Goal: Information Seeking & Learning: Find specific fact

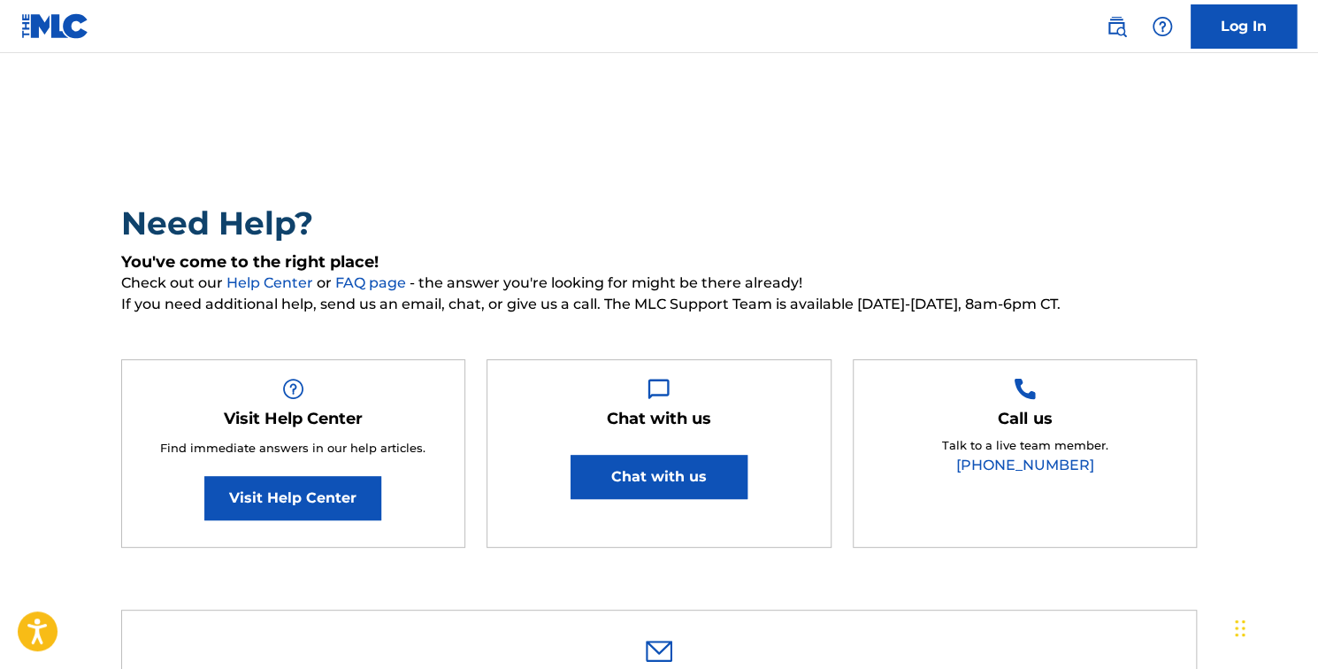
click at [1271, 33] on link "Log In" at bounding box center [1243, 26] width 106 height 44
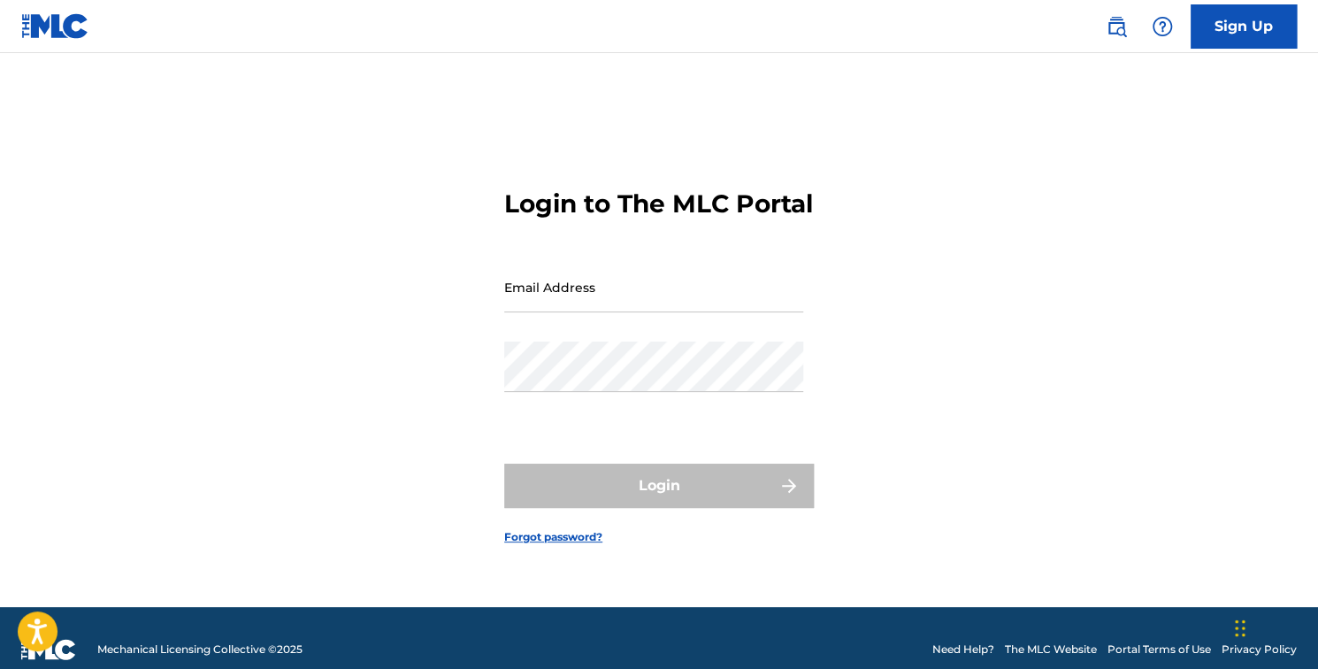
type input "[PERSON_NAME][EMAIL_ADDRESS][DOMAIN_NAME]"
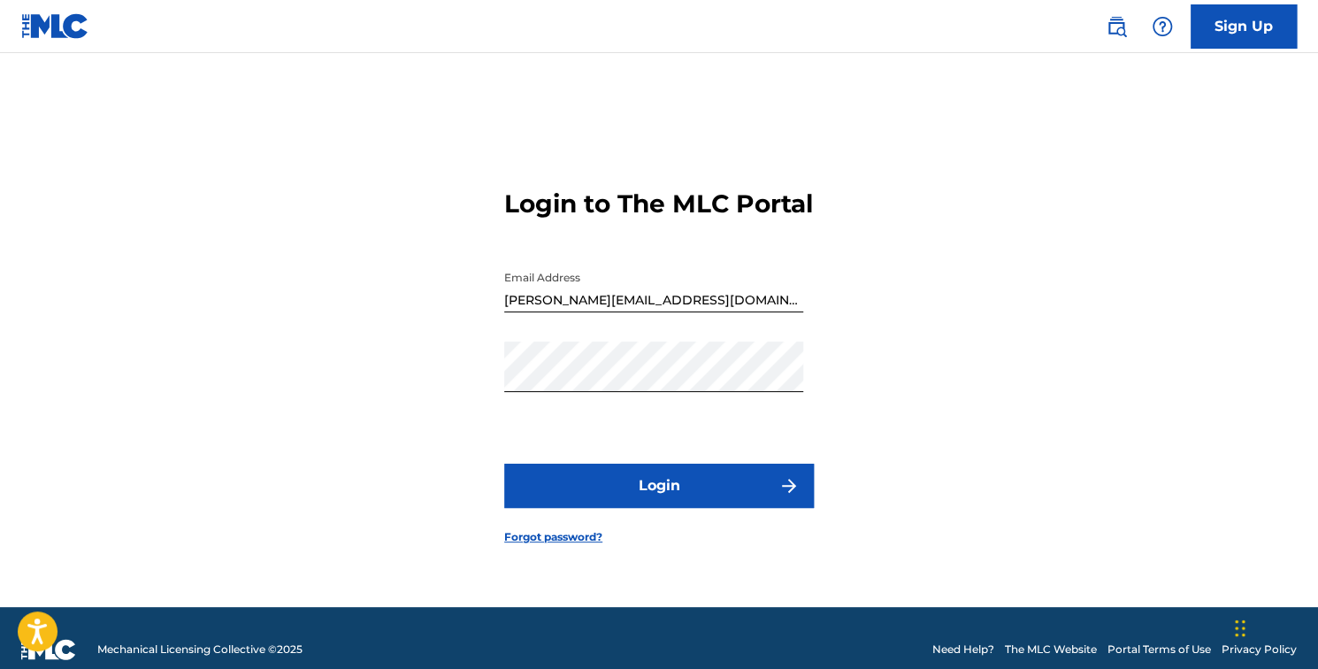
click at [669, 501] on button "Login" at bounding box center [659, 485] width 310 height 44
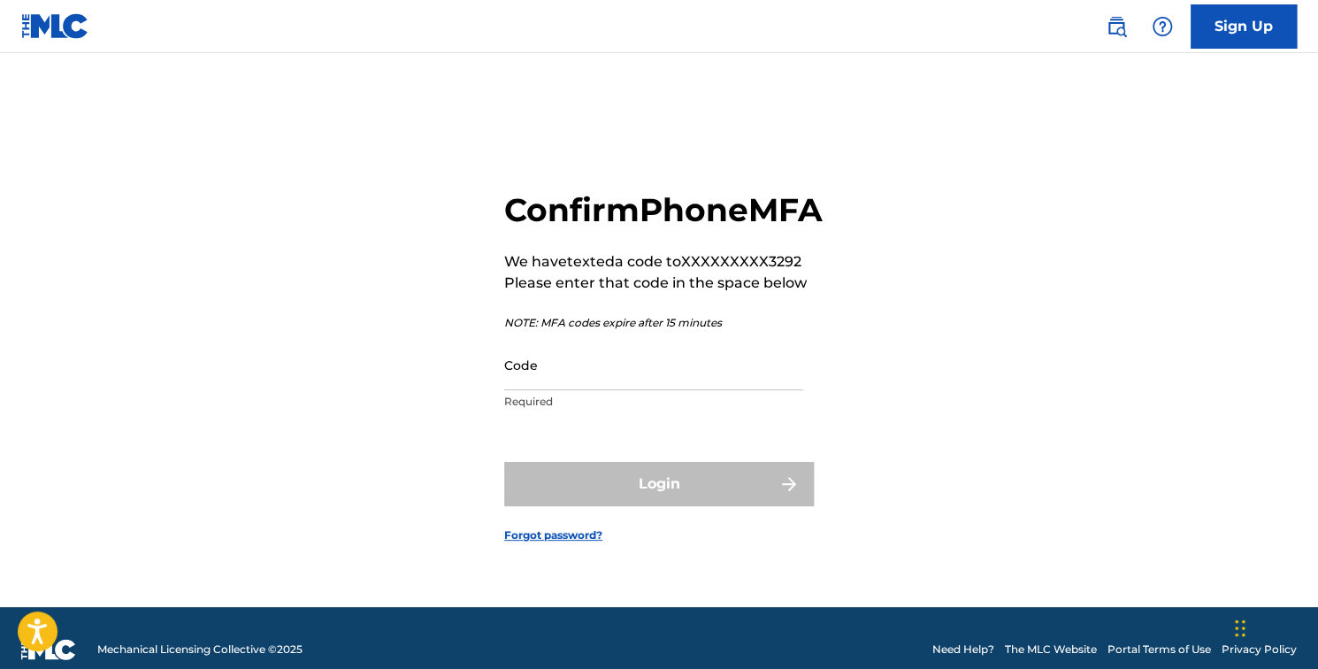
click at [587, 388] on input "Code" at bounding box center [653, 365] width 299 height 50
click at [576, 388] on input "Code" at bounding box center [653, 365] width 299 height 50
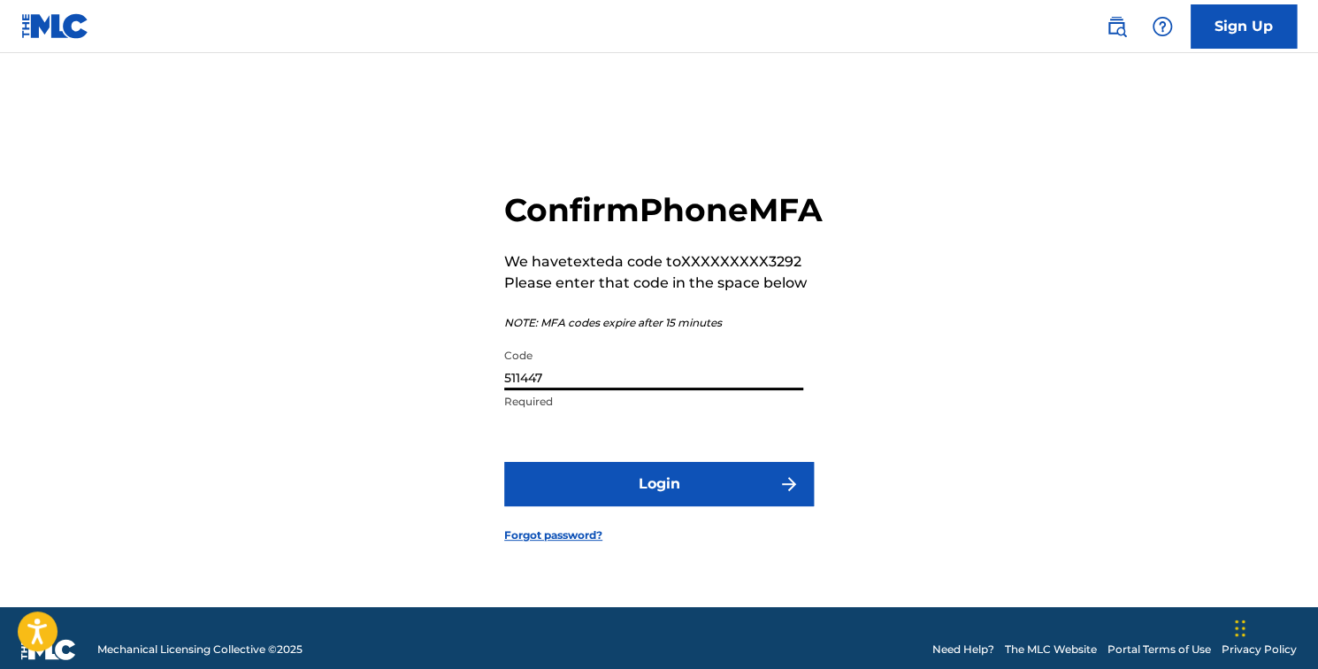
type input "511447"
click at [687, 491] on button "Login" at bounding box center [659, 484] width 310 height 44
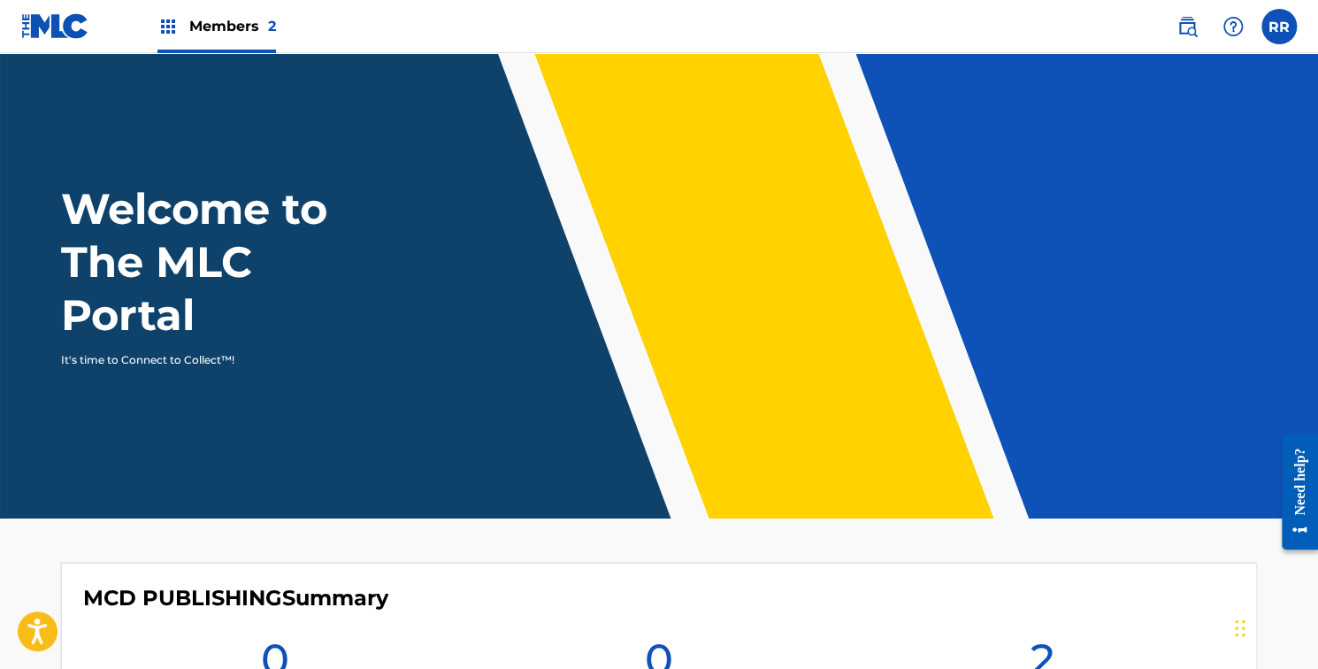
click at [248, 37] on div "Members 2" at bounding box center [216, 26] width 119 height 52
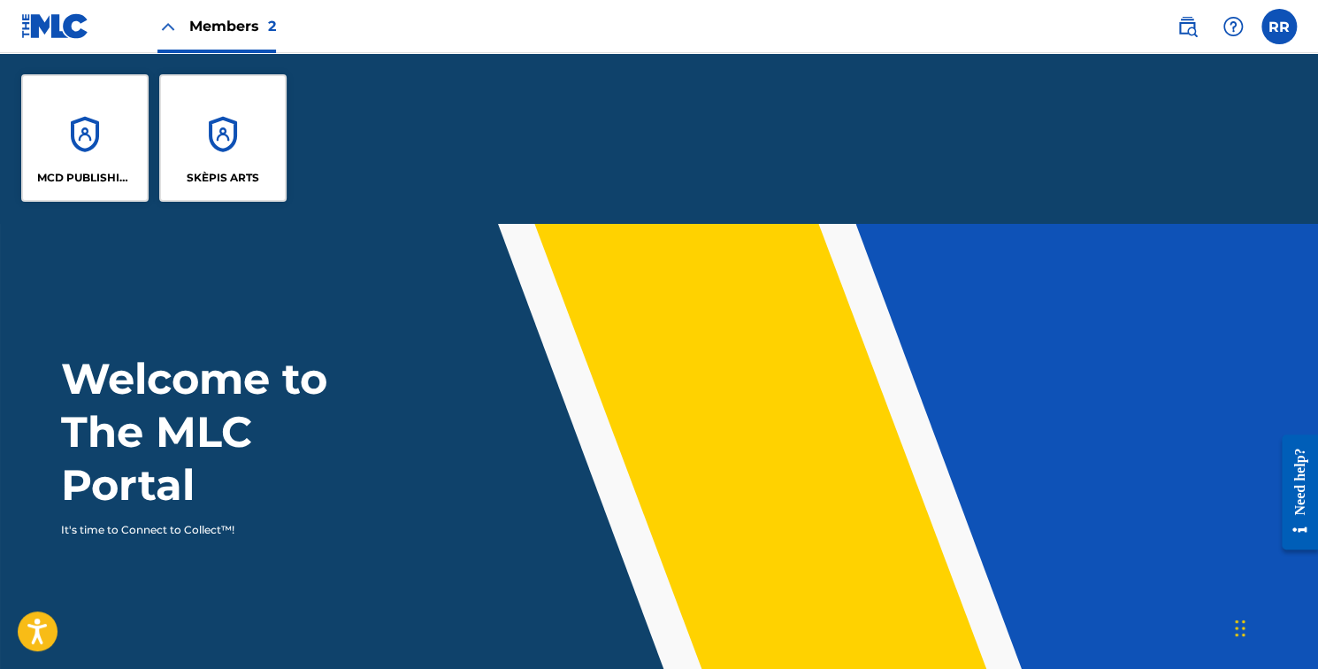
click at [88, 178] on p "MCD PUBLISHING" at bounding box center [85, 178] width 96 height 16
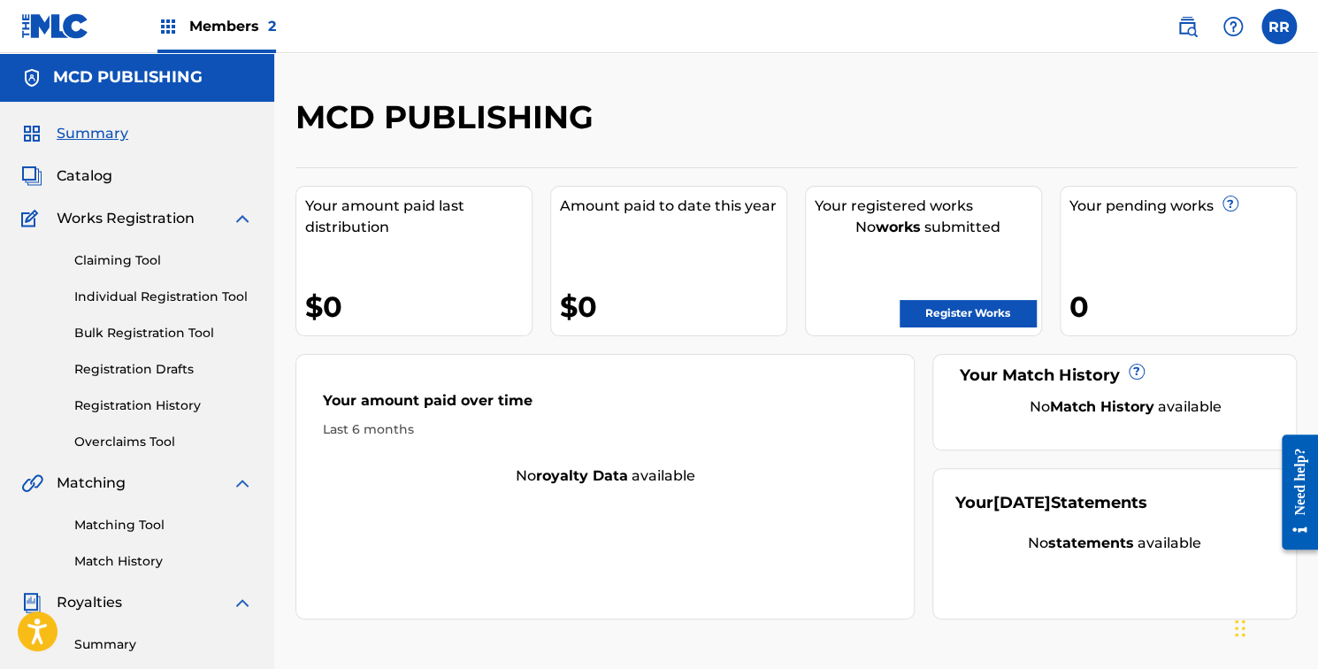
click at [430, 120] on h2 "MCD PUBLISHING" at bounding box center [448, 117] width 307 height 40
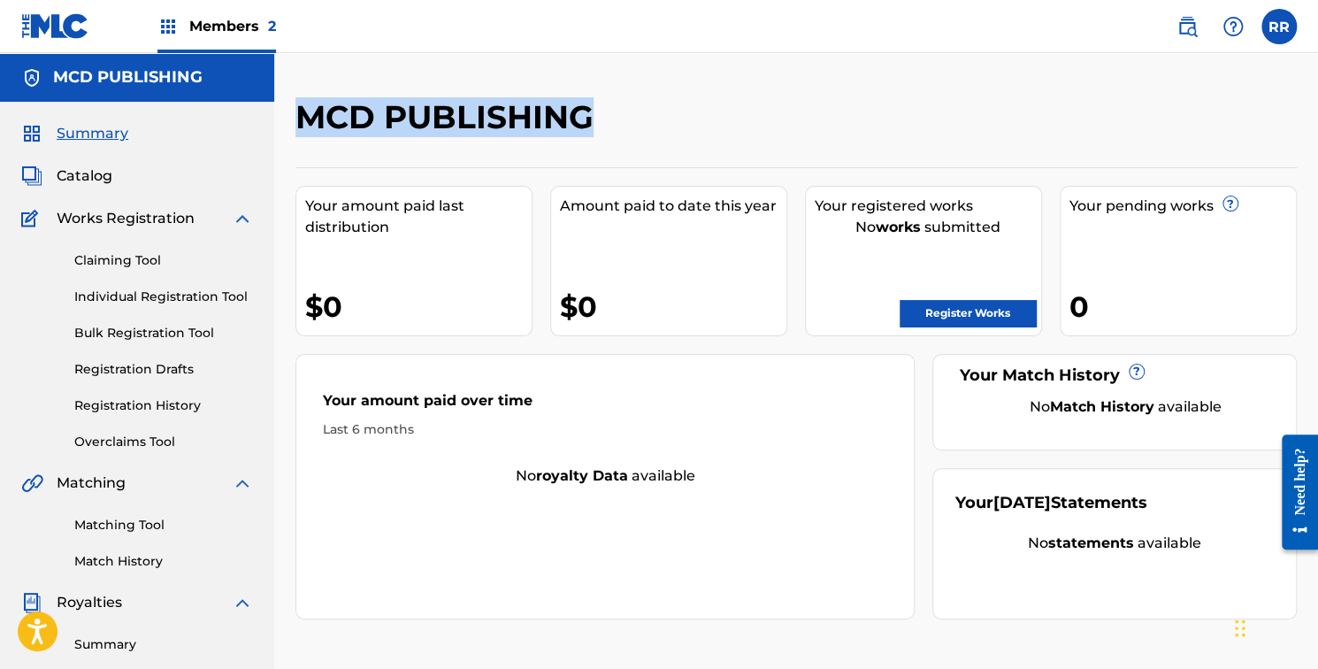
click at [430, 120] on h2 "MCD PUBLISHING" at bounding box center [448, 117] width 307 height 40
copy h2 "MCD PUBLISHING"
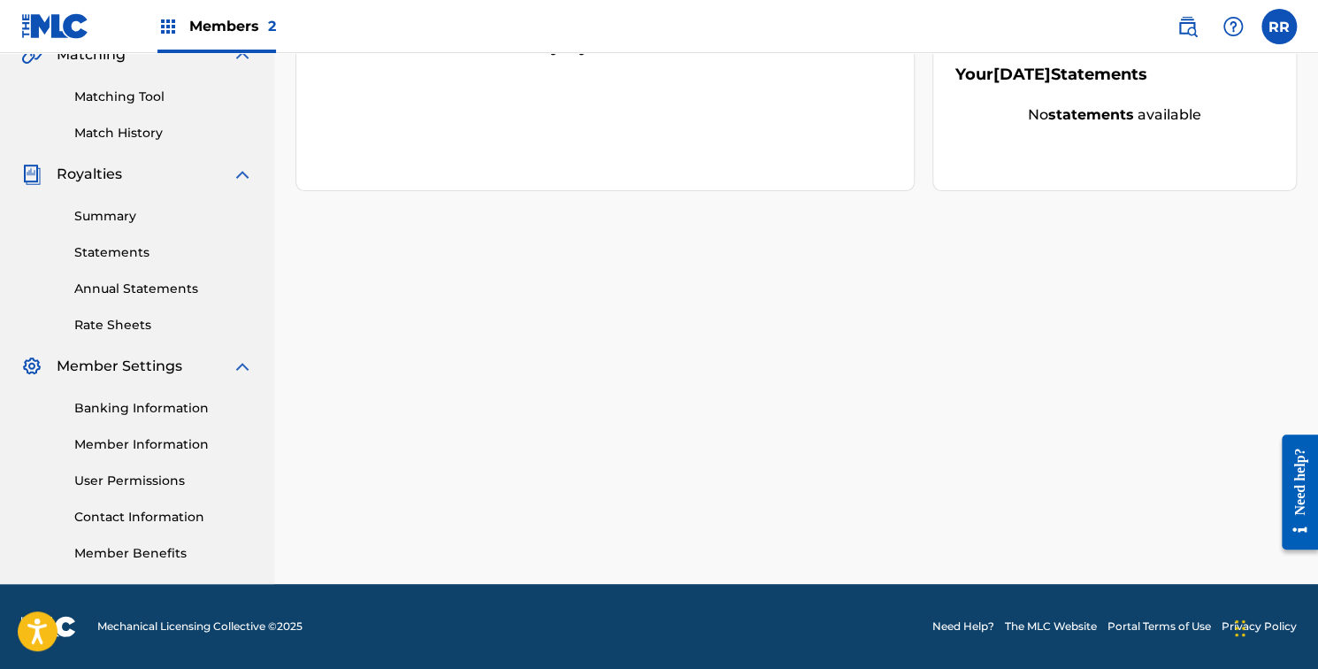
click at [131, 437] on link "Member Information" at bounding box center [163, 444] width 179 height 19
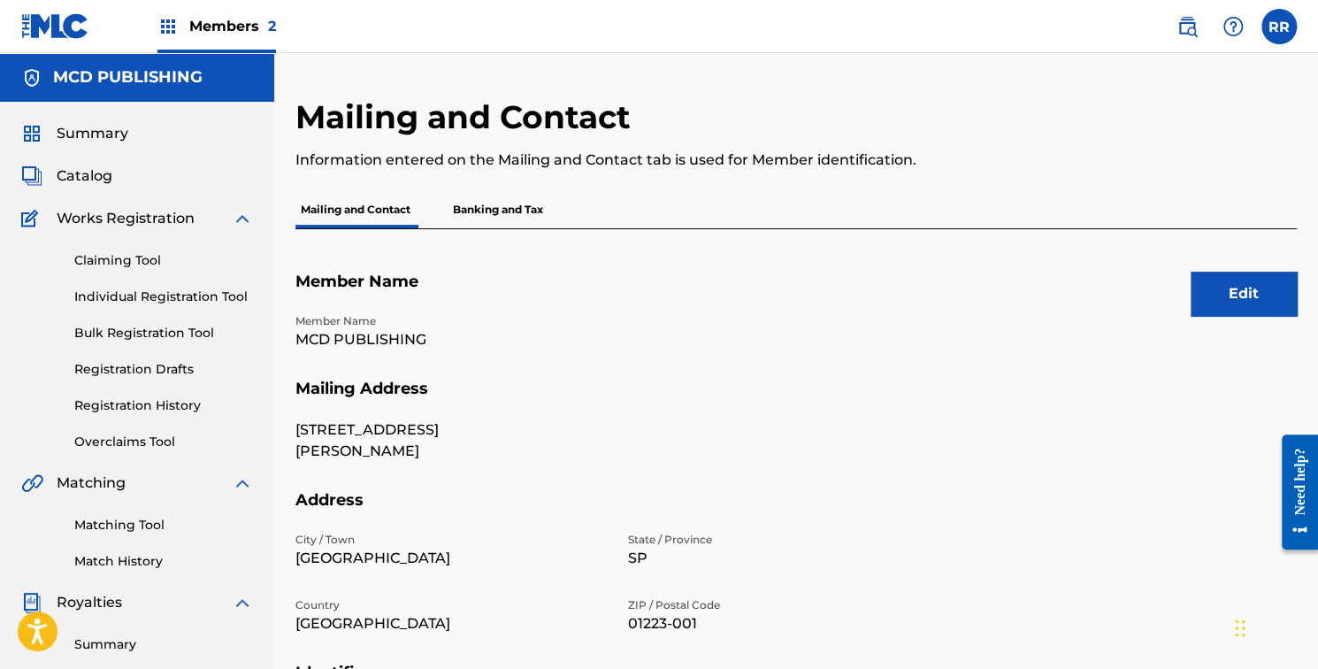
click at [1213, 295] on button "Edit" at bounding box center [1243, 293] width 106 height 44
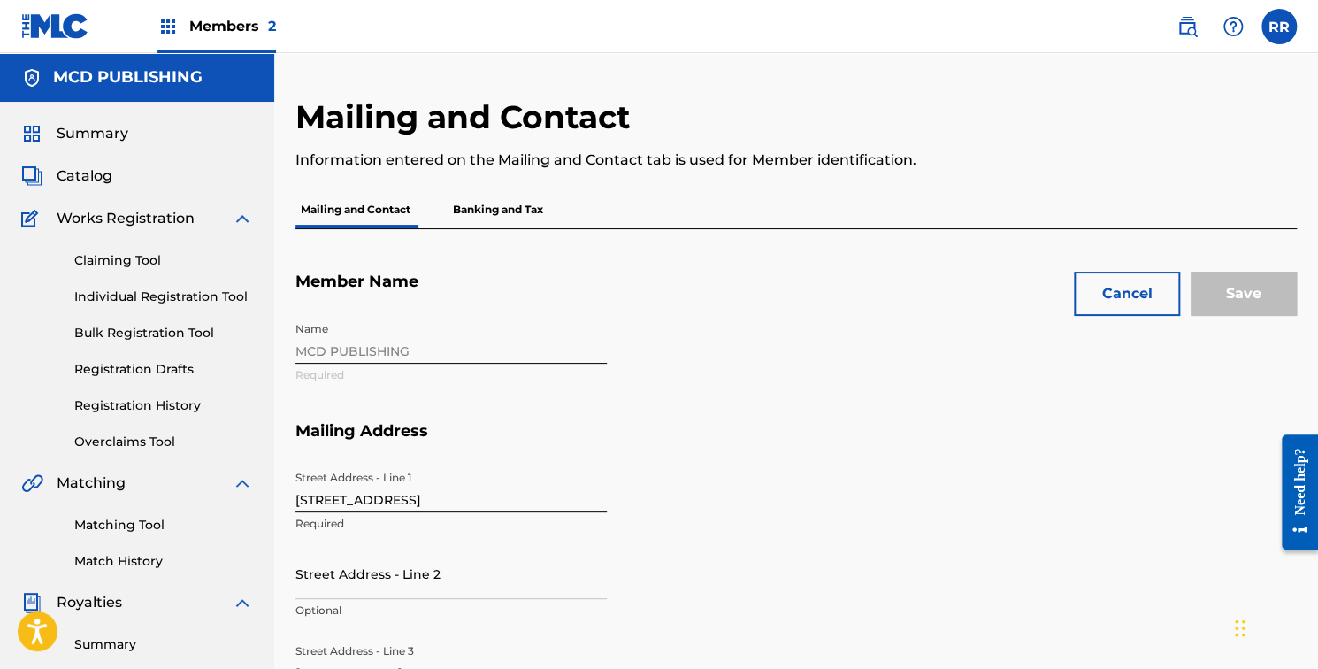
click at [382, 335] on div "Name MCD PUBLISHING Required" at bounding box center [617, 367] width 644 height 108
click at [386, 348] on div "Name MCD PUBLISHING Required" at bounding box center [617, 367] width 644 height 108
click at [440, 364] on div "Name MCD PUBLISHING Required" at bounding box center [617, 367] width 644 height 108
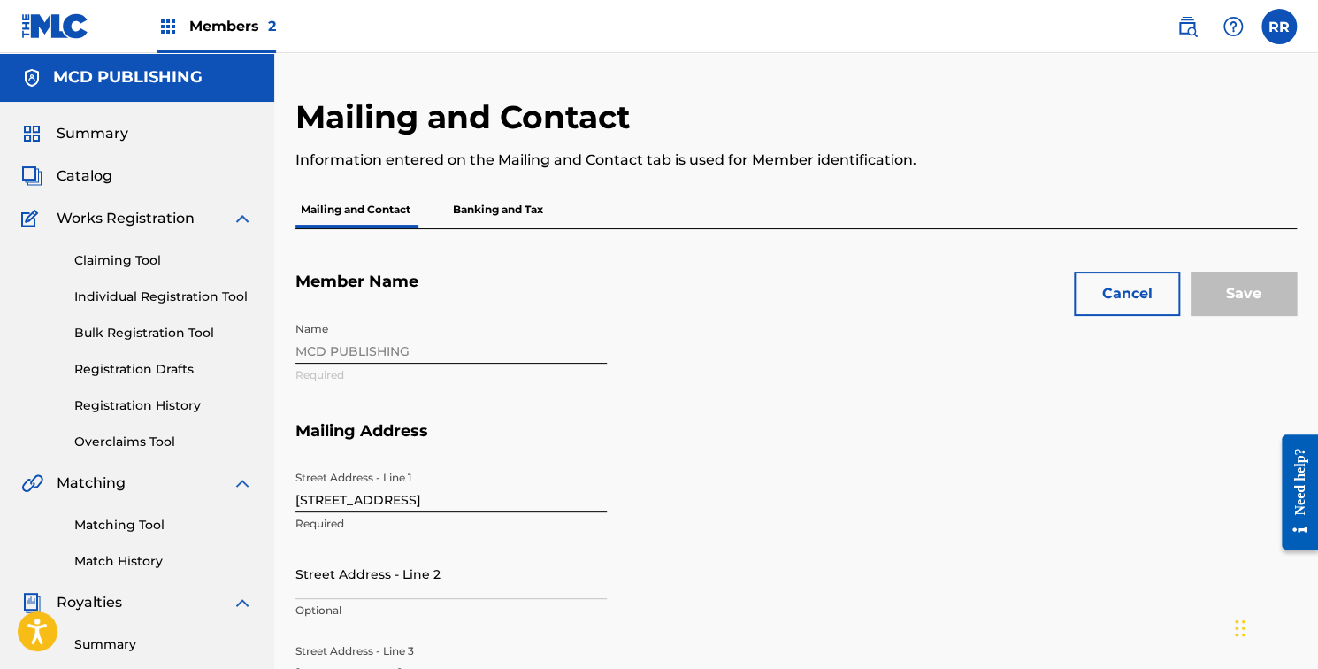
click at [1086, 285] on button "Cancel" at bounding box center [1127, 293] width 106 height 44
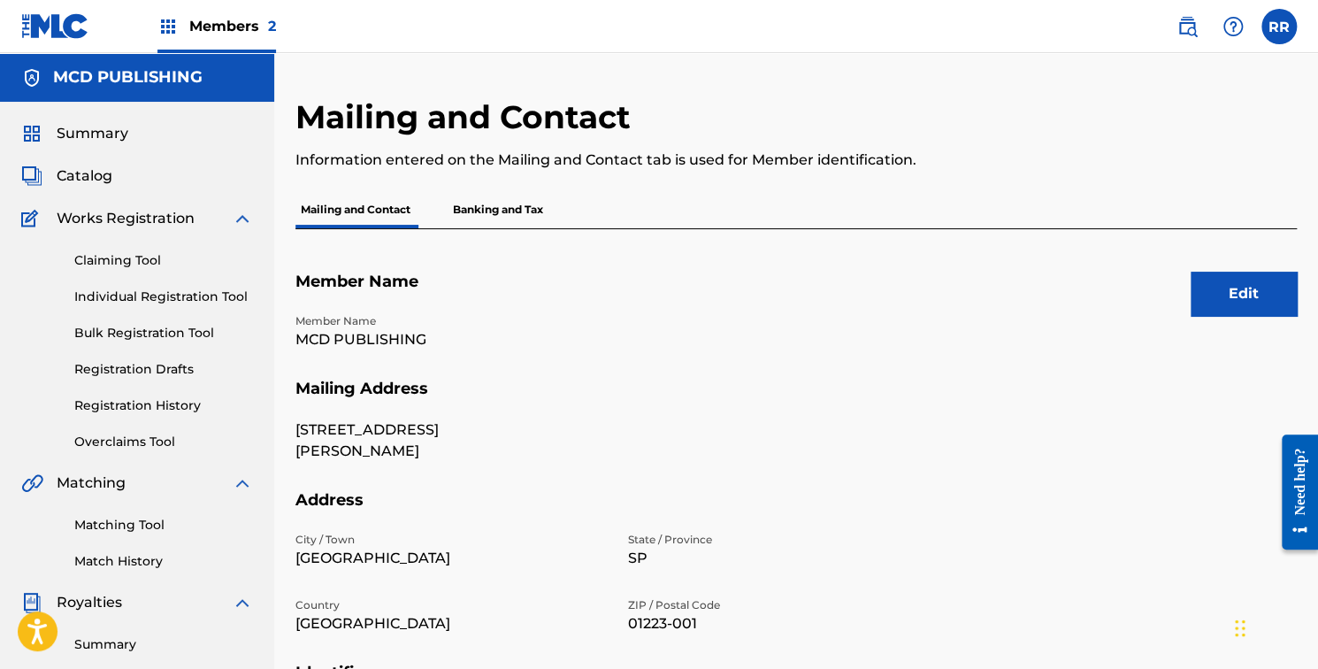
click at [209, 27] on span "Members 2" at bounding box center [232, 26] width 87 height 20
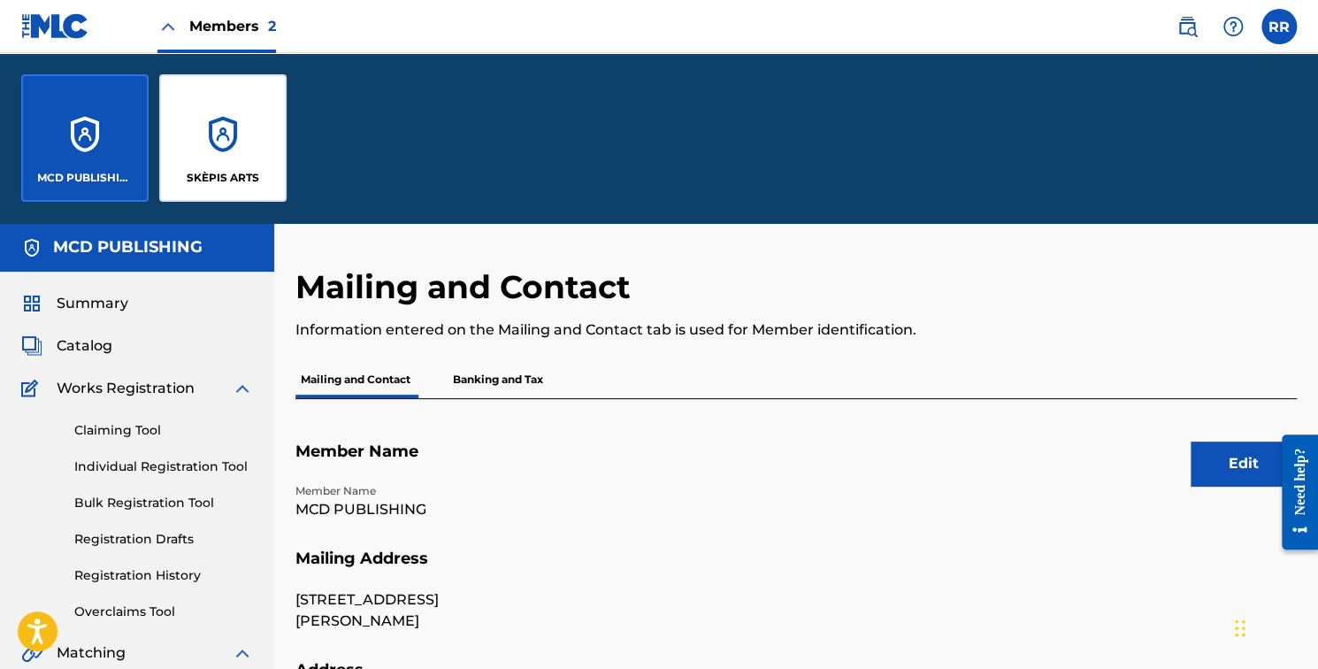
click at [113, 163] on div "MCD PUBLISHING" at bounding box center [84, 137] width 127 height 127
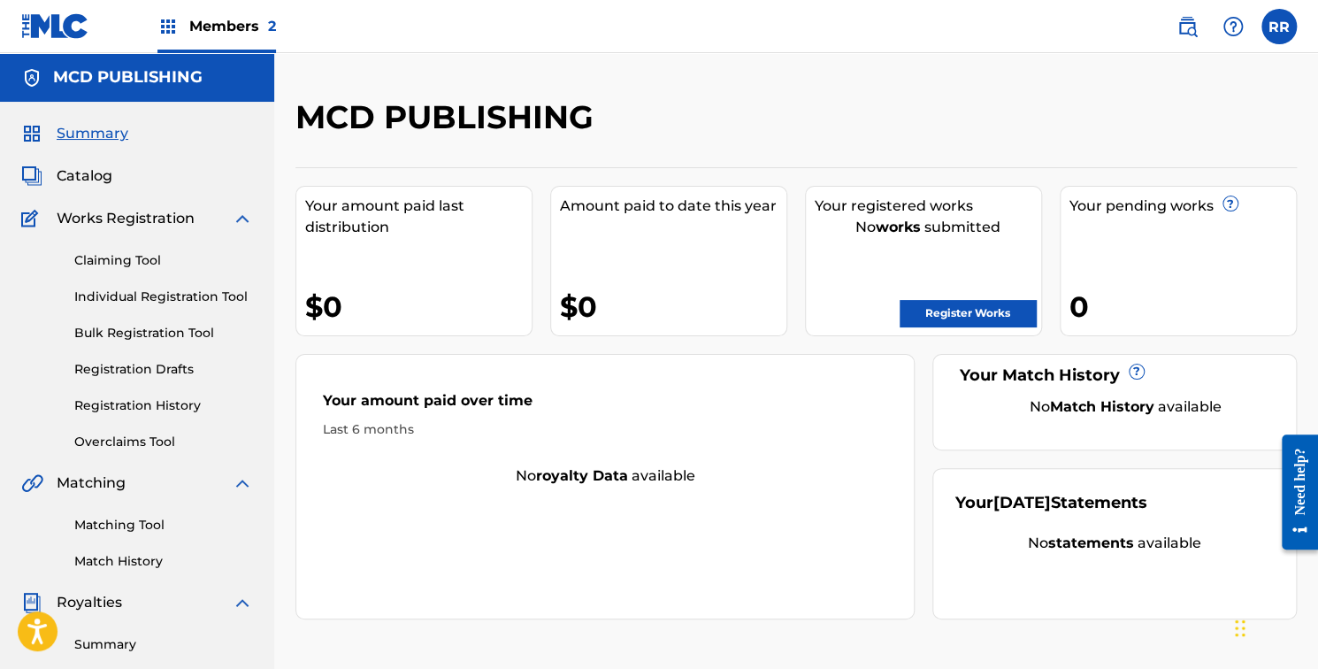
scroll to position [428, 0]
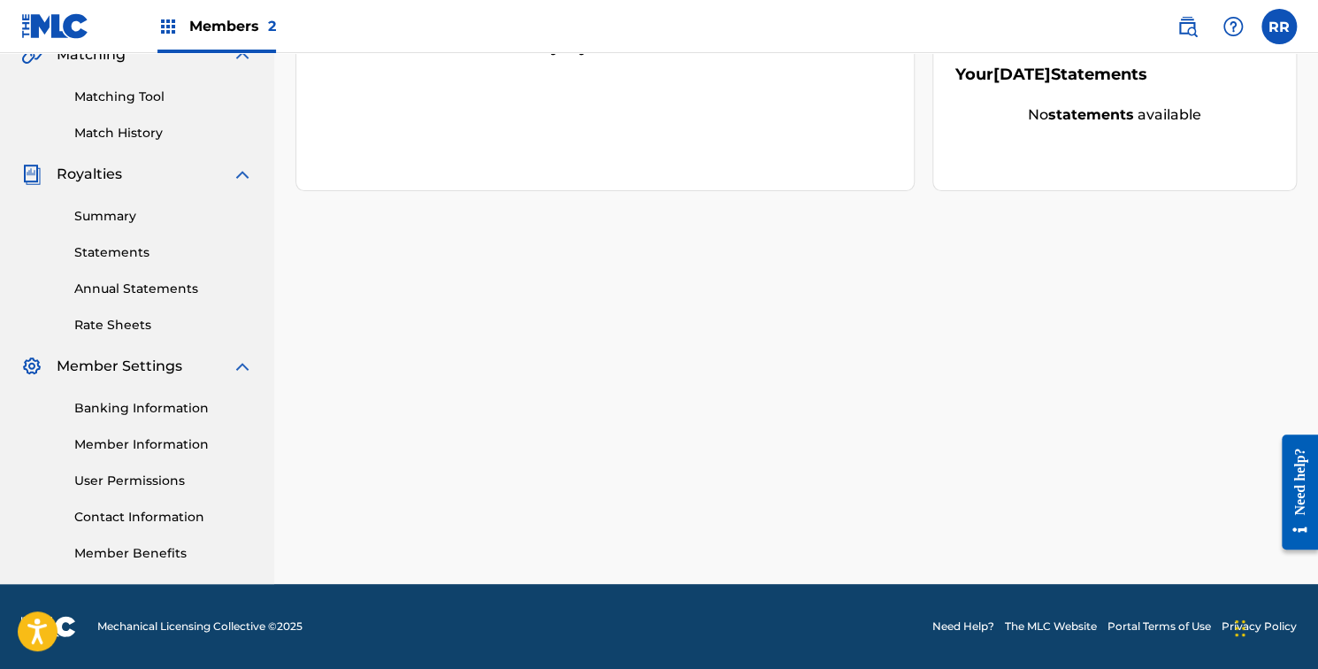
click at [120, 432] on div "Banking Information Member Information User Permissions Contact Information Mem…" at bounding box center [137, 470] width 232 height 186
click at [123, 444] on link "Member Information" at bounding box center [163, 444] width 179 height 19
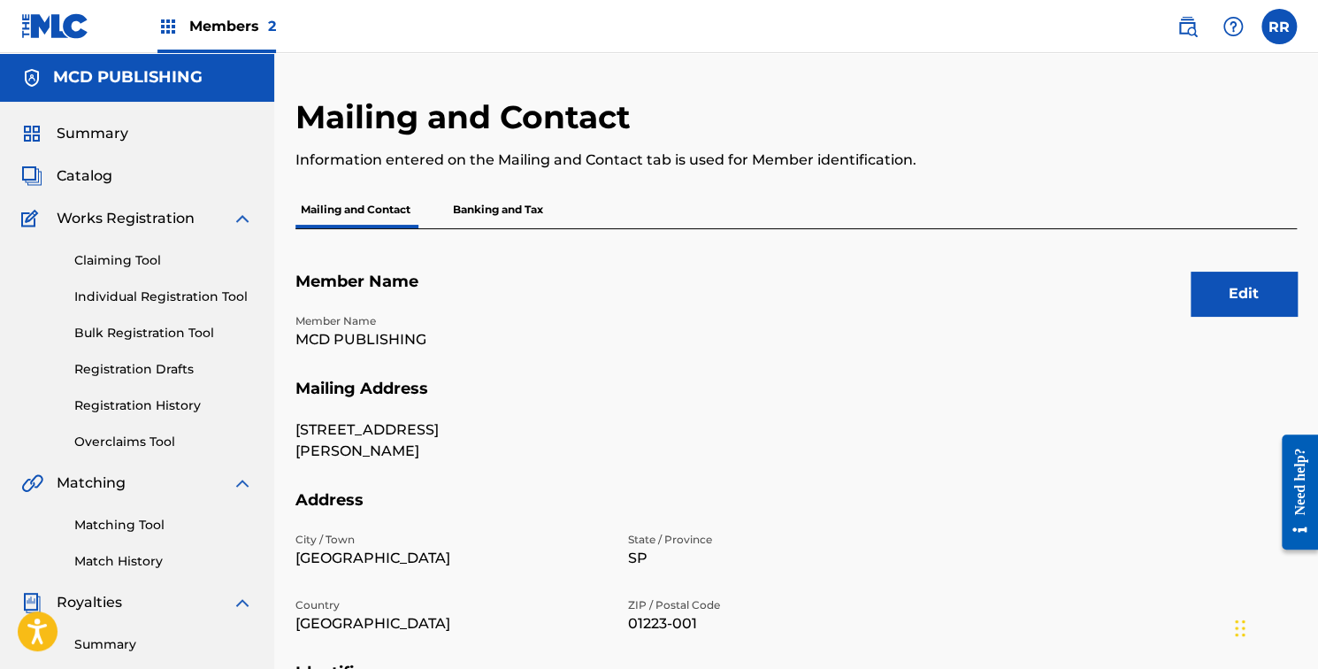
scroll to position [428, 0]
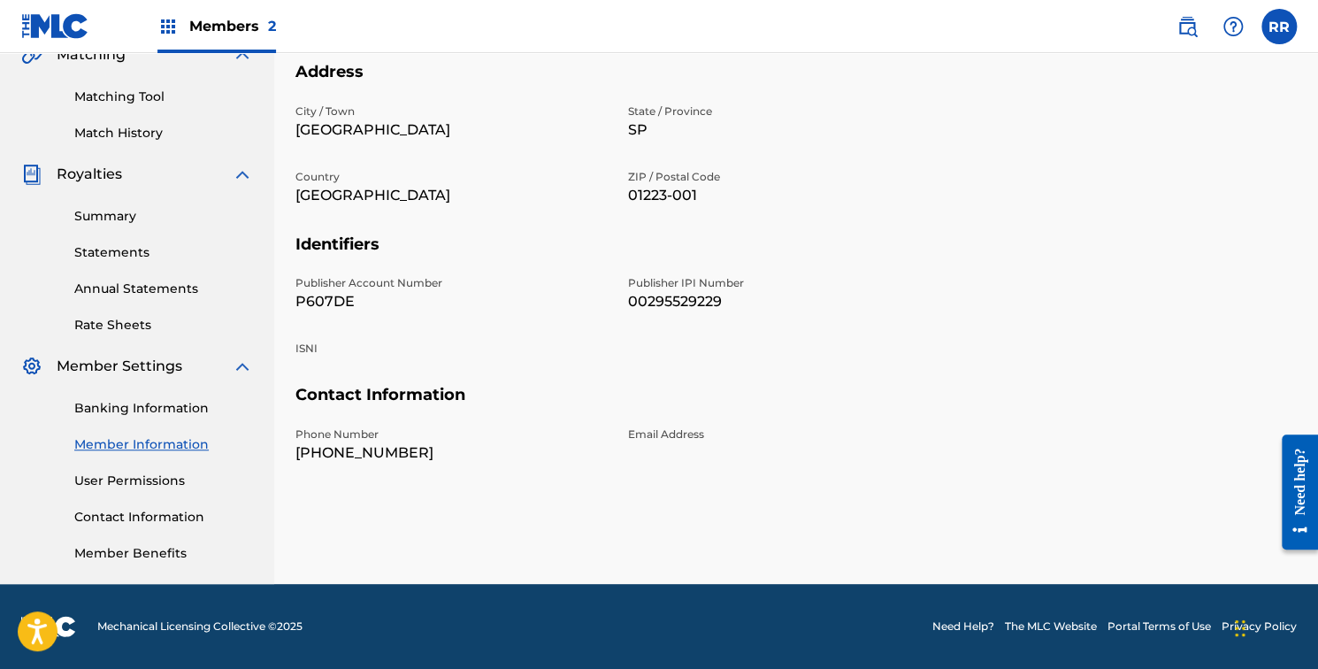
click at [340, 302] on p "P607DE" at bounding box center [450, 301] width 311 height 21
copy p "P607DE"
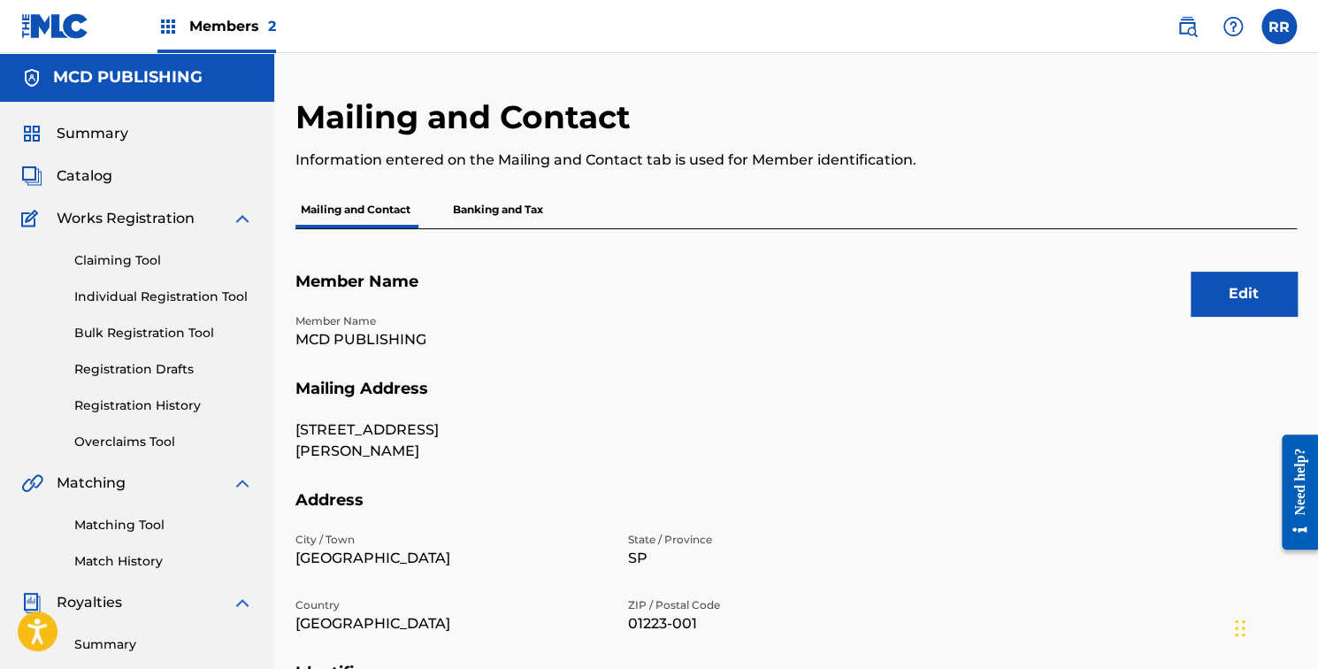
click at [254, 219] on div "Summary Catalog Works Registration Claiming Tool Individual Registration Tool B…" at bounding box center [137, 557] width 274 height 910
click at [105, 175] on span "Catalog" at bounding box center [85, 175] width 56 height 21
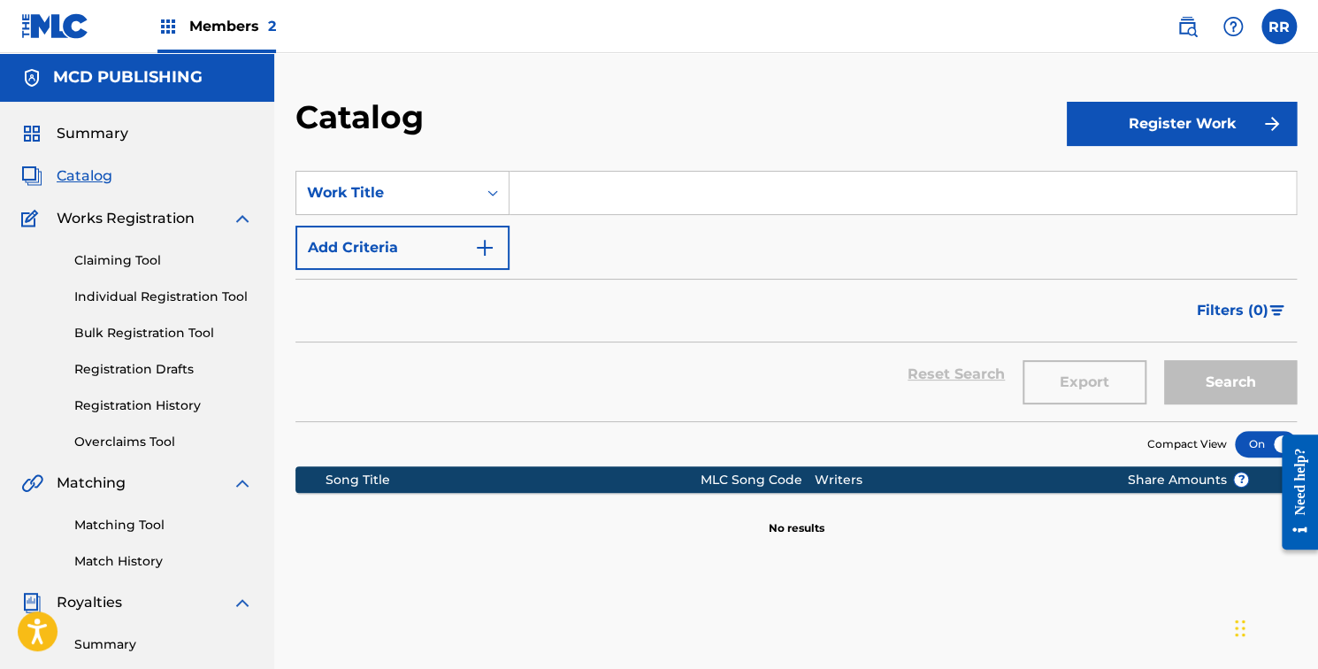
click at [1249, 387] on div "Search" at bounding box center [1225, 374] width 141 height 64
click at [85, 173] on span "Catalog" at bounding box center [85, 175] width 56 height 21
click at [88, 171] on span "Catalog" at bounding box center [85, 175] width 56 height 21
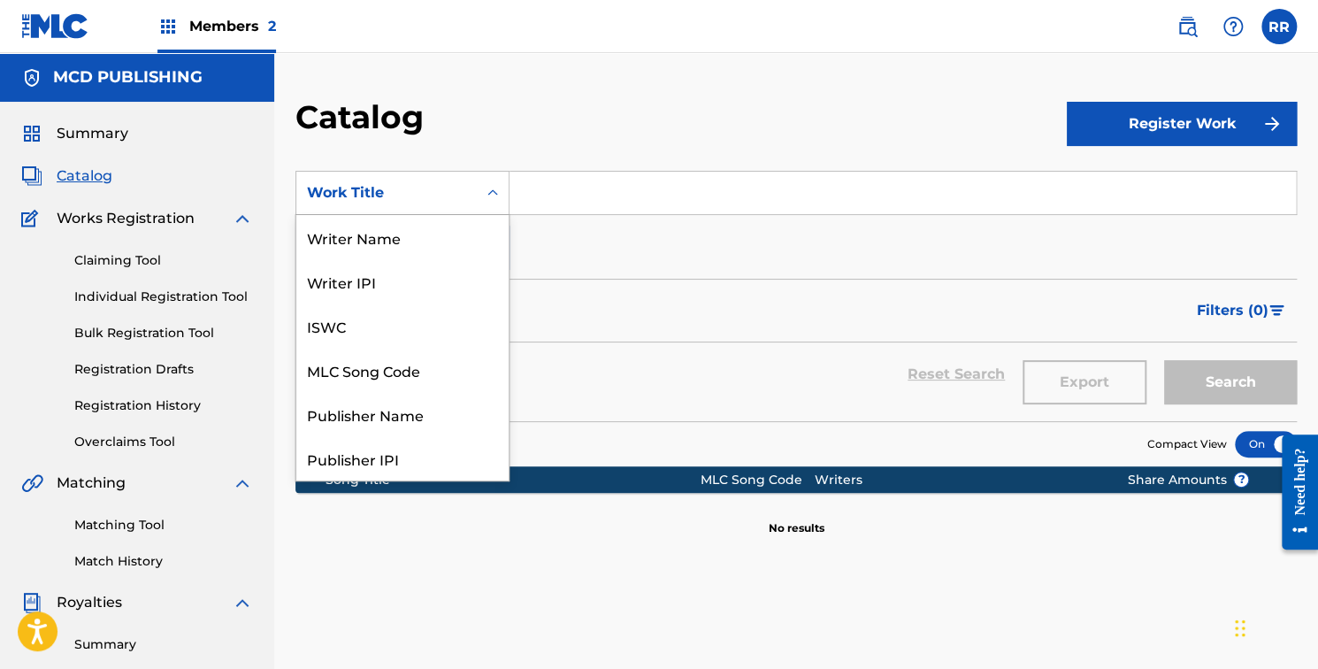
click at [487, 193] on icon "Search Form" at bounding box center [493, 193] width 18 height 18
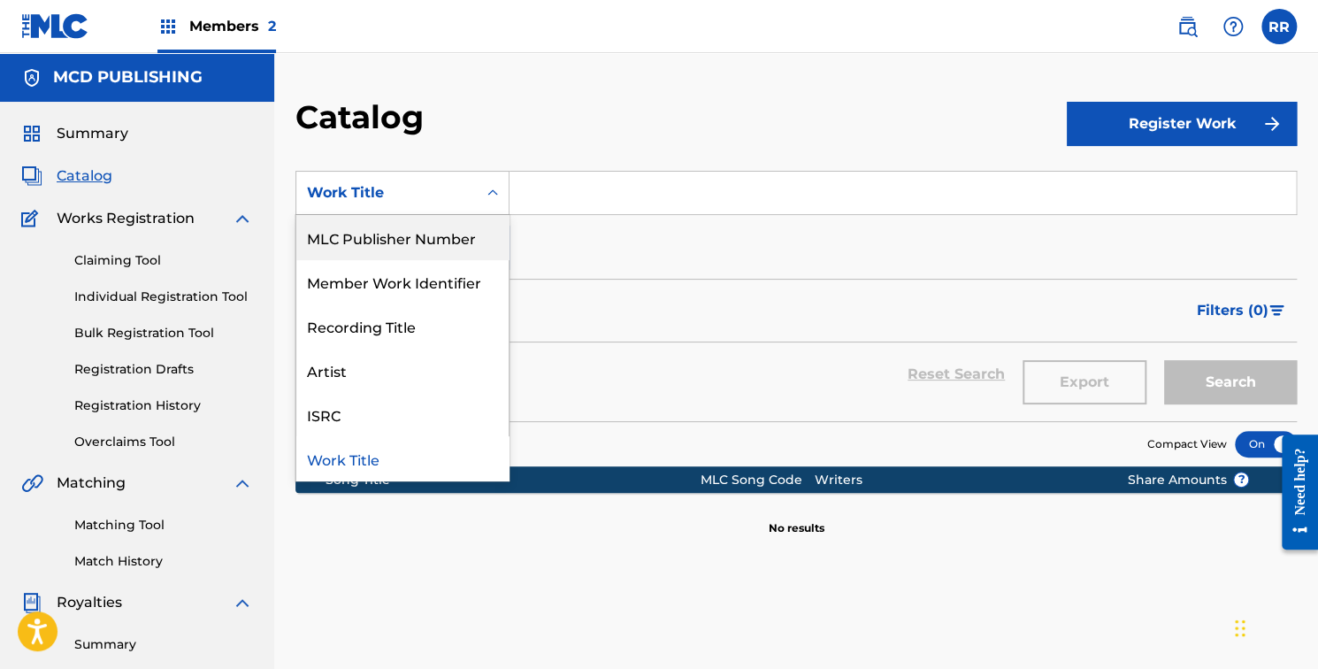
click at [416, 241] on div "MLC Publisher Number" at bounding box center [402, 237] width 212 height 44
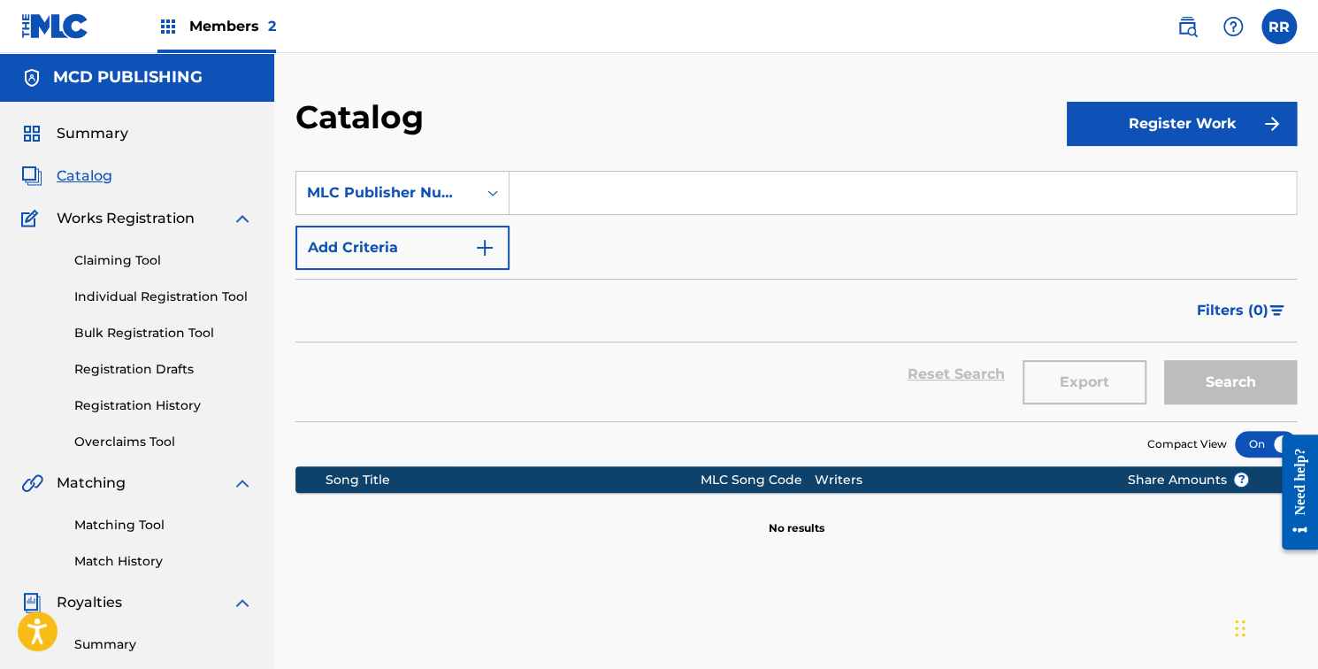
click at [543, 196] on input "Search Form" at bounding box center [902, 193] width 786 height 42
paste input "P607DE"
type input "P607DE"
click at [1222, 352] on div "Search" at bounding box center [1225, 374] width 141 height 64
click at [1236, 371] on button "Search" at bounding box center [1230, 382] width 133 height 44
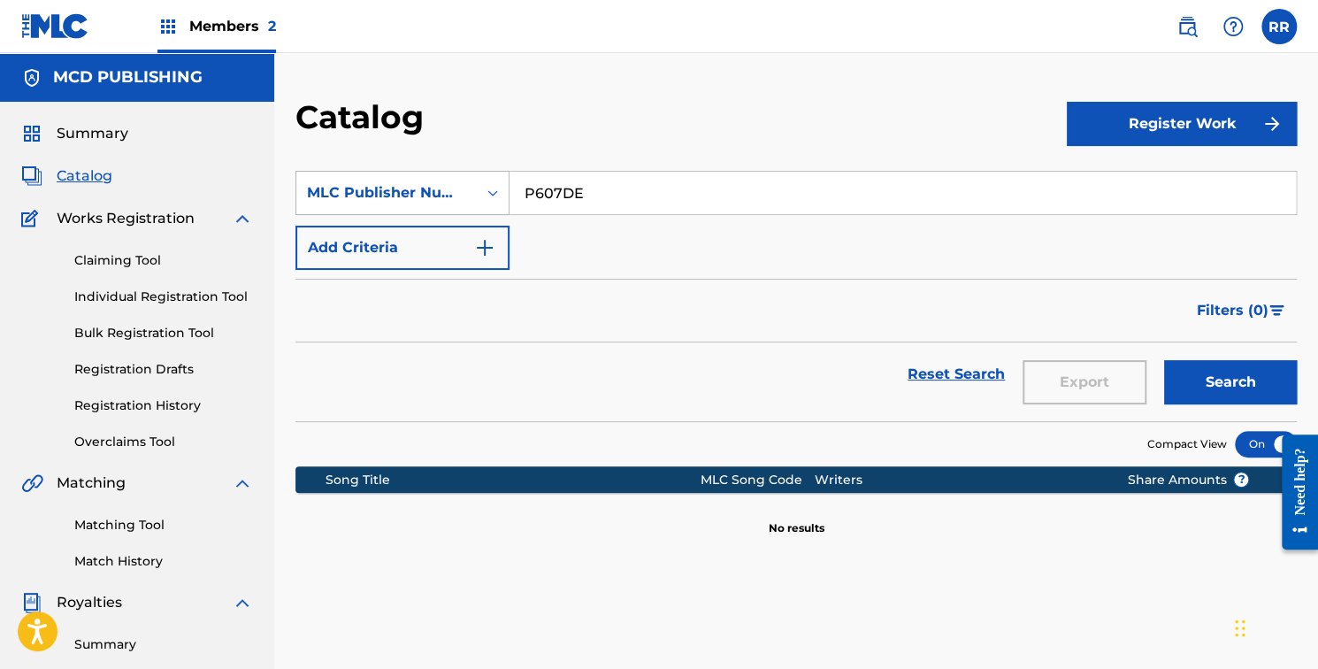
click at [485, 195] on icon "Search Form" at bounding box center [493, 193] width 18 height 18
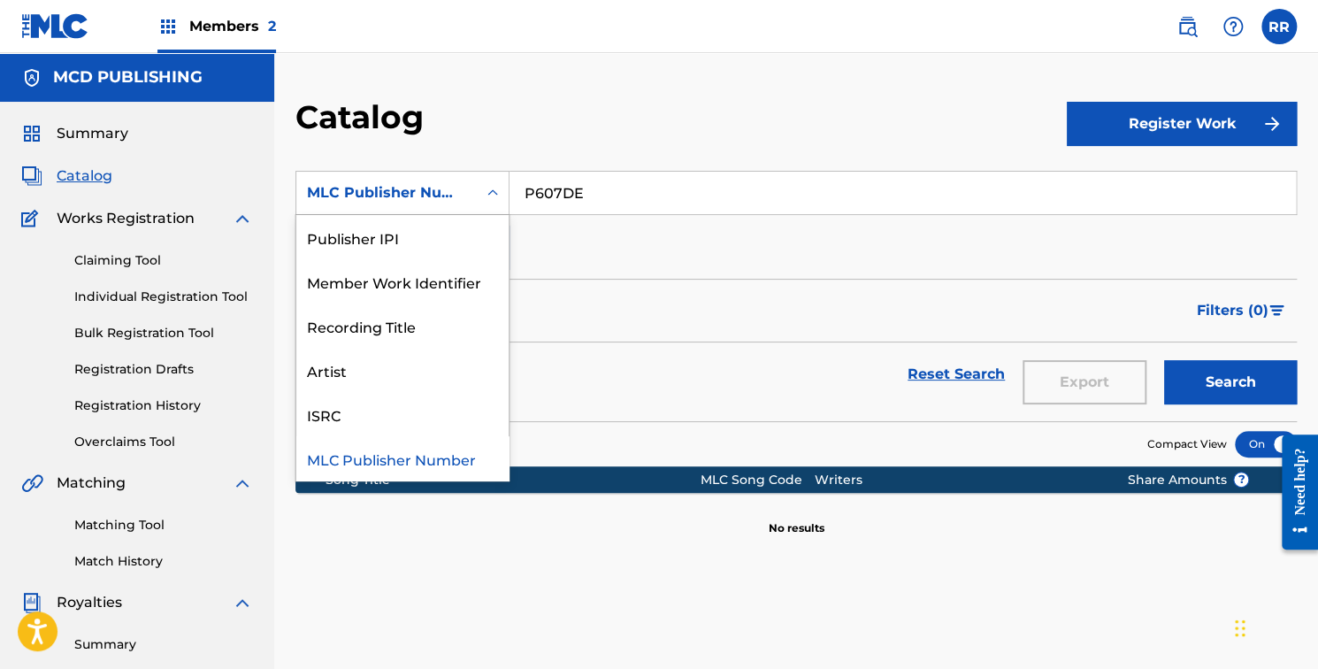
drag, startPoint x: 444, startPoint y: 273, endPoint x: 432, endPoint y: 455, distance: 181.7
click at [432, 455] on div "Work Title Writer Name Writer IPI ISWC MLC Song Code Publisher Name Publisher I…" at bounding box center [402, 347] width 212 height 265
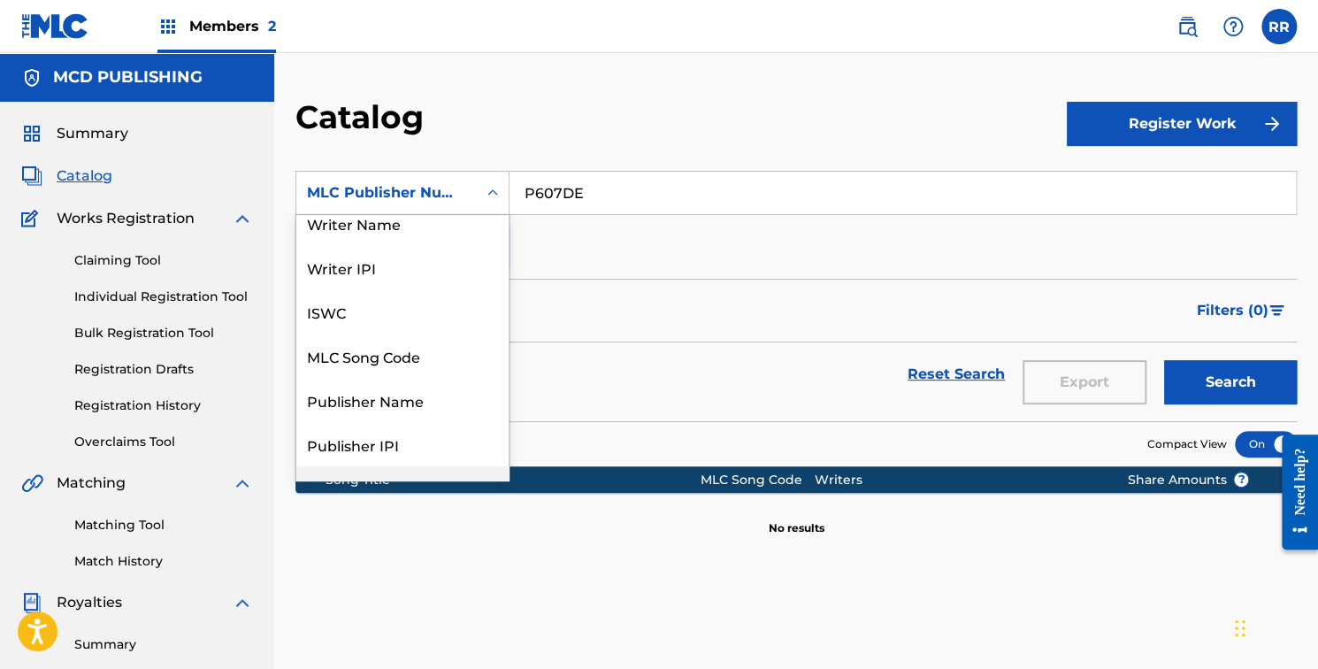
scroll to position [33, 0]
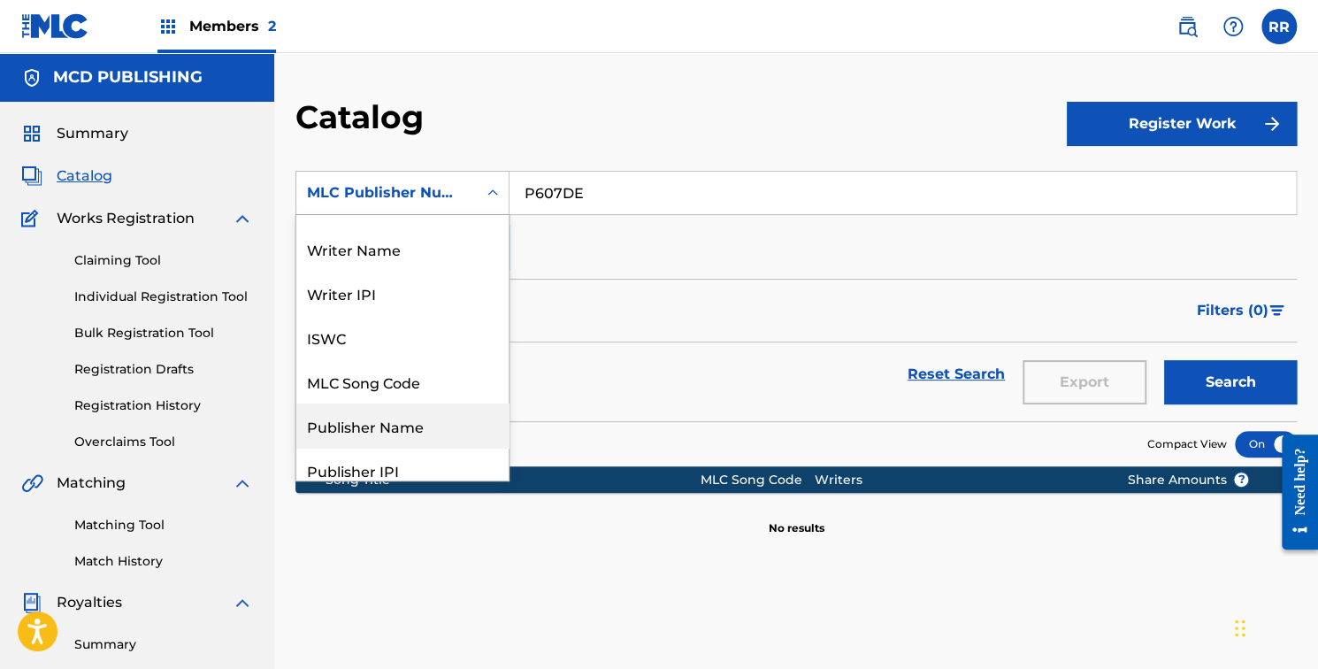
click at [428, 415] on div "Publisher Name" at bounding box center [402, 425] width 212 height 44
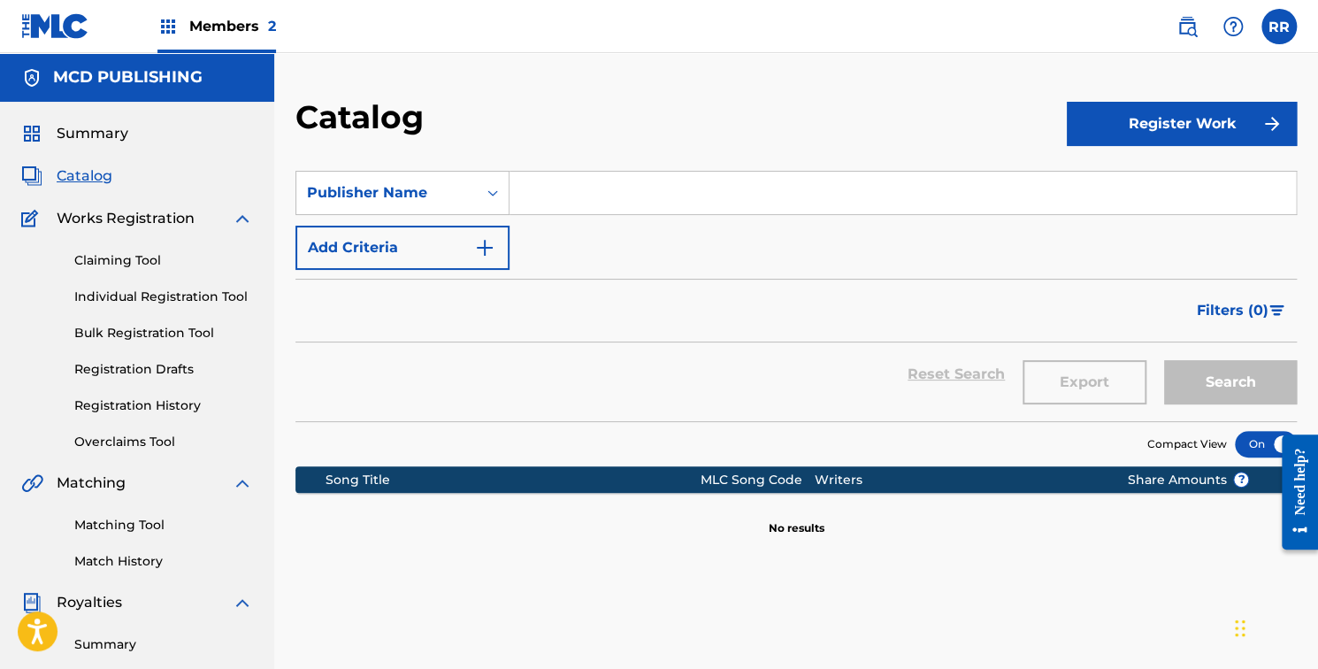
click at [566, 189] on input "Search Form" at bounding box center [902, 193] width 786 height 42
click at [1164, 360] on button "Search" at bounding box center [1230, 382] width 133 height 44
click at [714, 195] on input "MCD" at bounding box center [902, 193] width 786 height 42
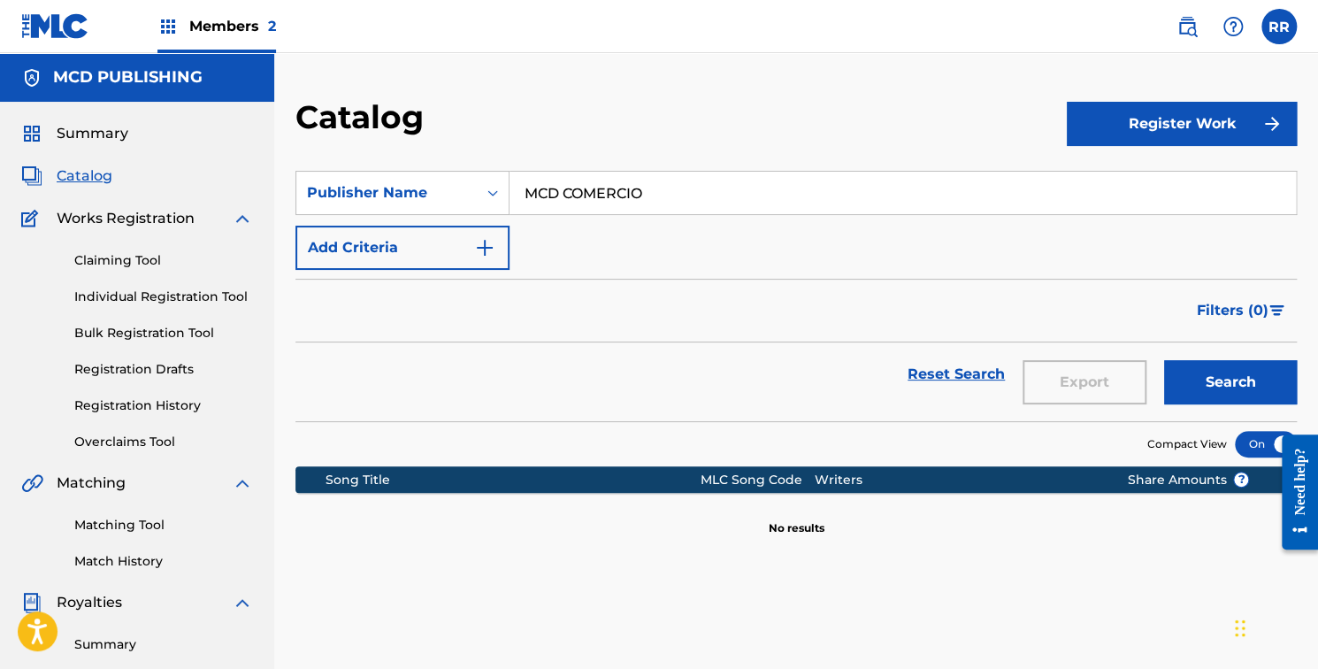
type input "MCD COMERCIO"
click at [1164, 360] on button "Search" at bounding box center [1230, 382] width 133 height 44
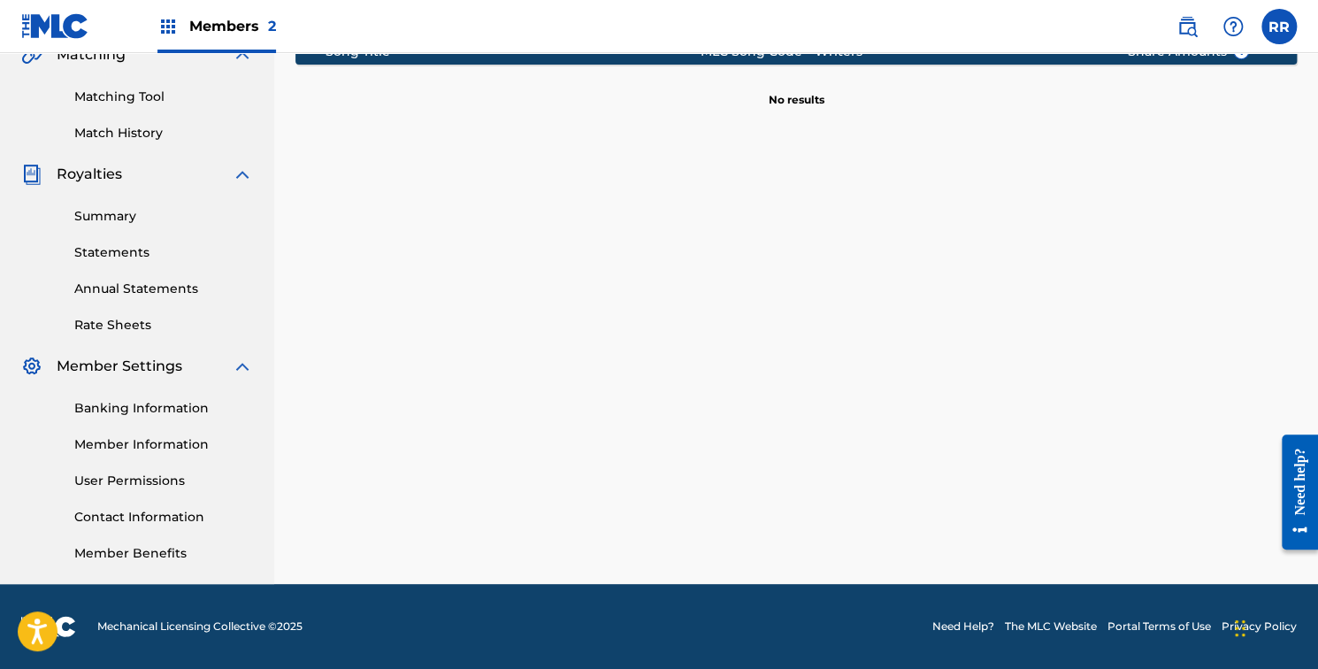
scroll to position [0, 0]
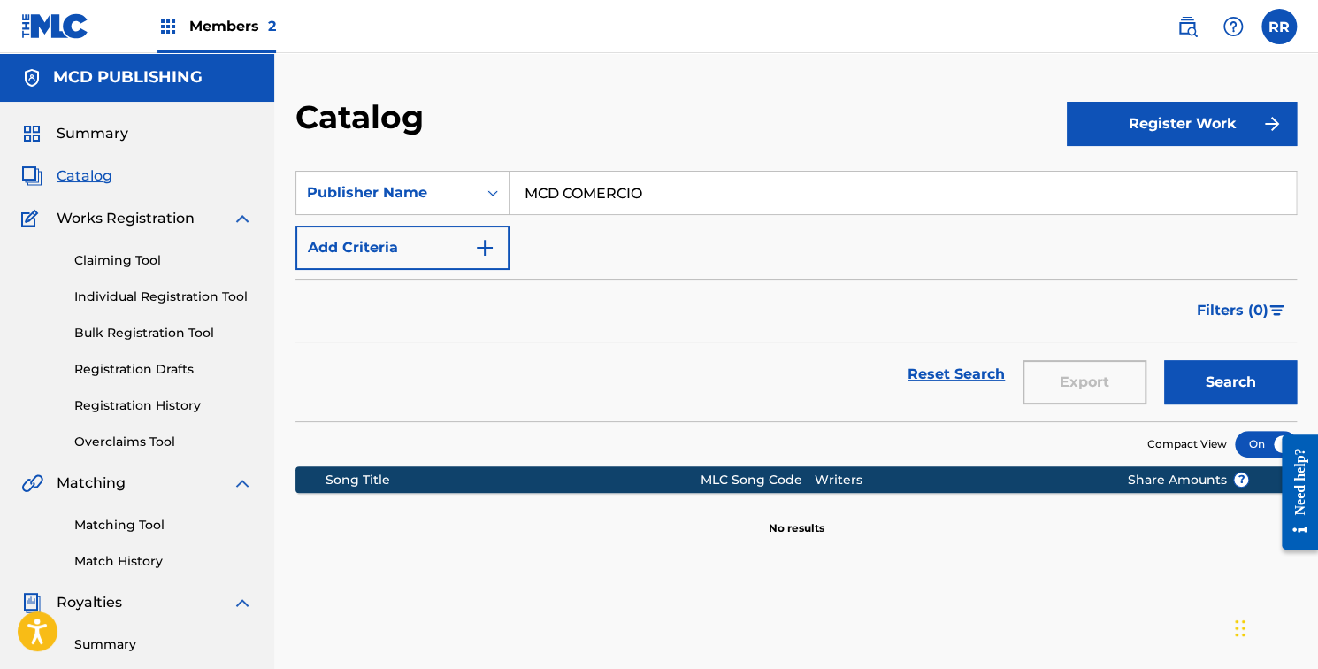
click at [209, 22] on span "Members 2" at bounding box center [232, 26] width 87 height 20
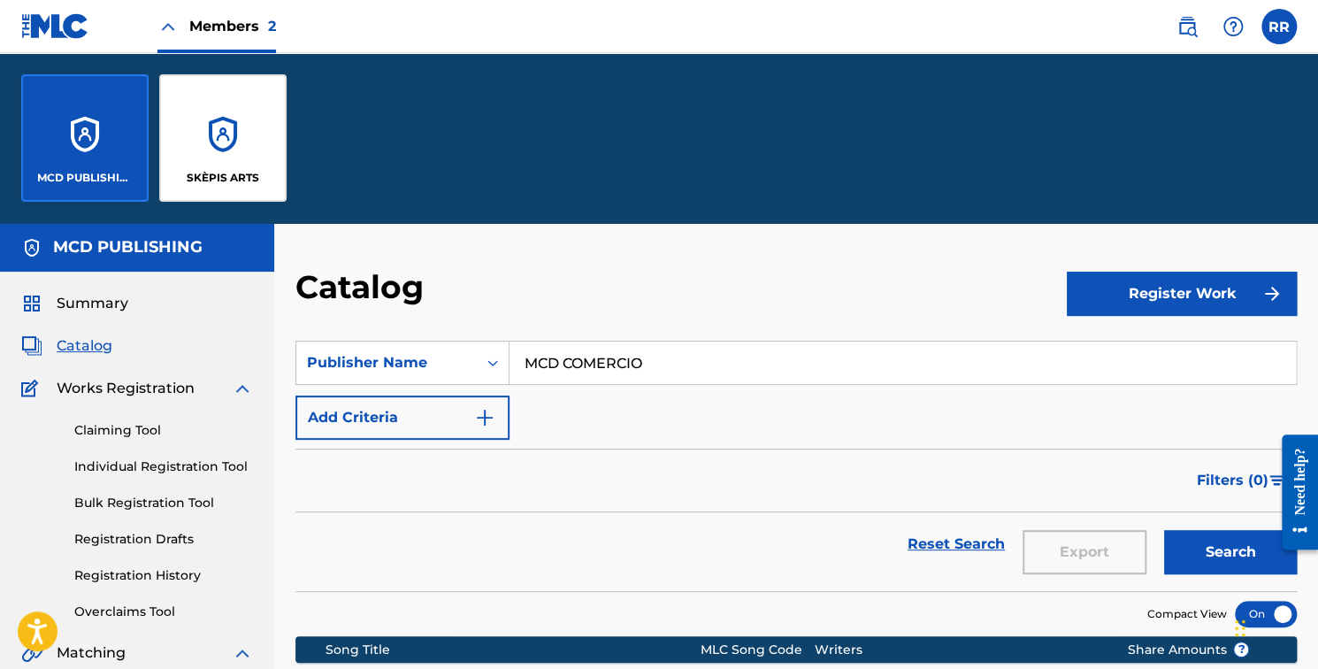
click at [120, 157] on div "MCD PUBLISHING" at bounding box center [84, 137] width 127 height 127
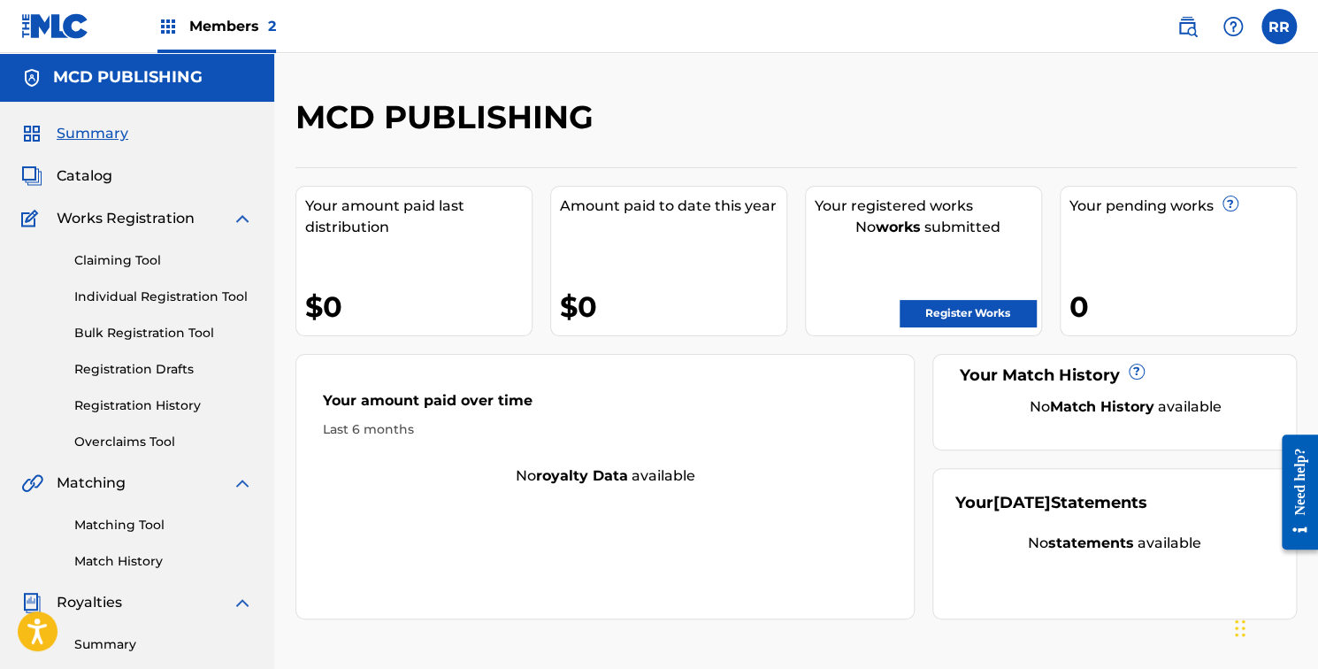
click at [104, 137] on span "Summary" at bounding box center [93, 133] width 72 height 21
click at [100, 172] on span "Catalog" at bounding box center [85, 175] width 56 height 21
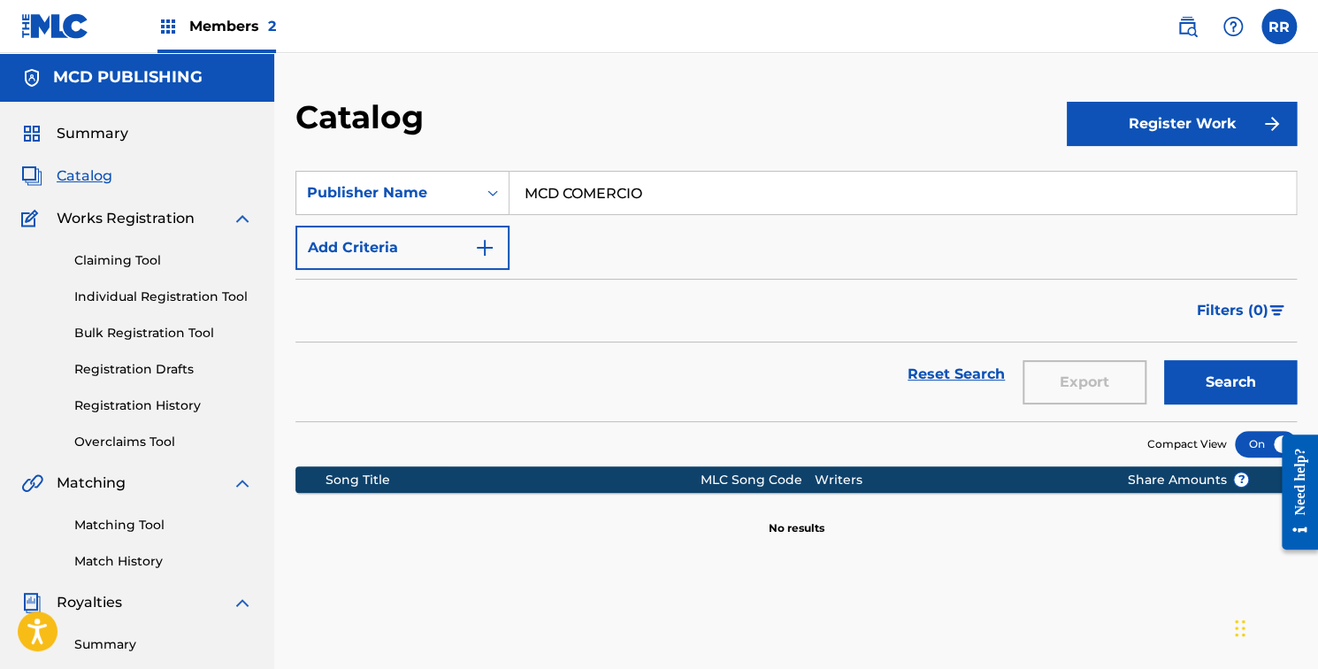
click at [967, 372] on link "Reset Search" at bounding box center [955, 374] width 115 height 39
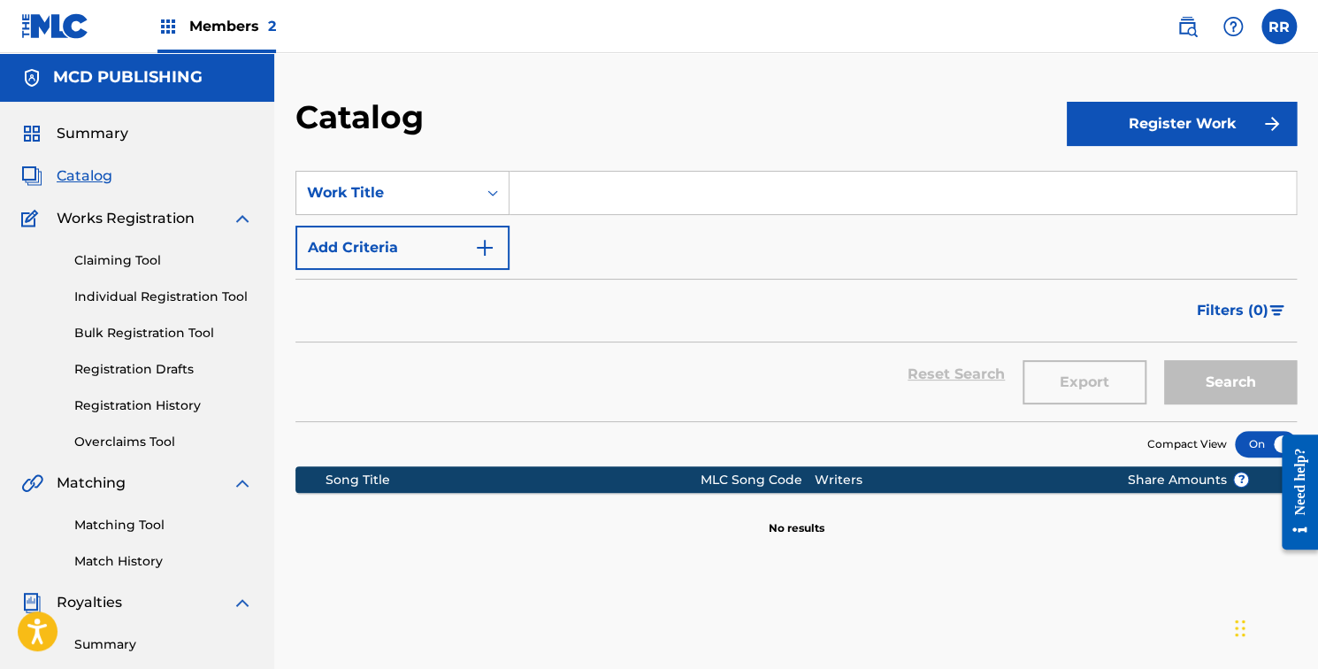
click at [137, 260] on link "Claiming Tool" at bounding box center [163, 260] width 179 height 19
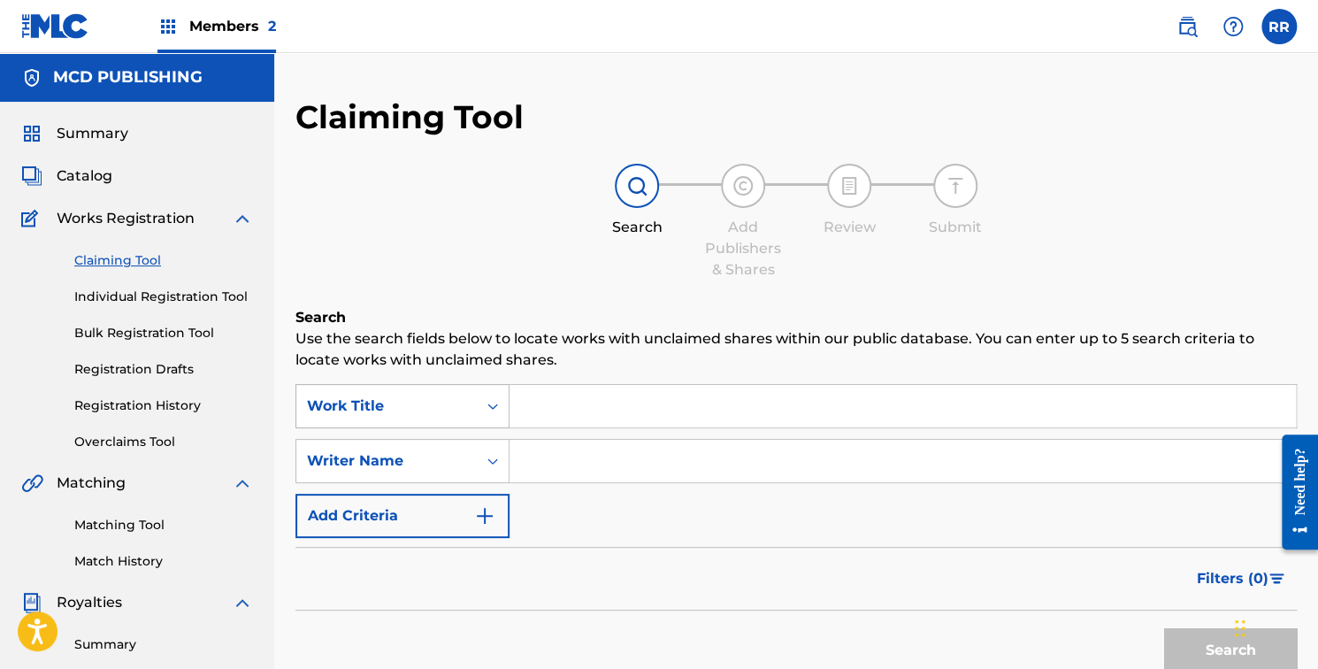
click at [481, 409] on div "Work Title" at bounding box center [402, 406] width 214 height 44
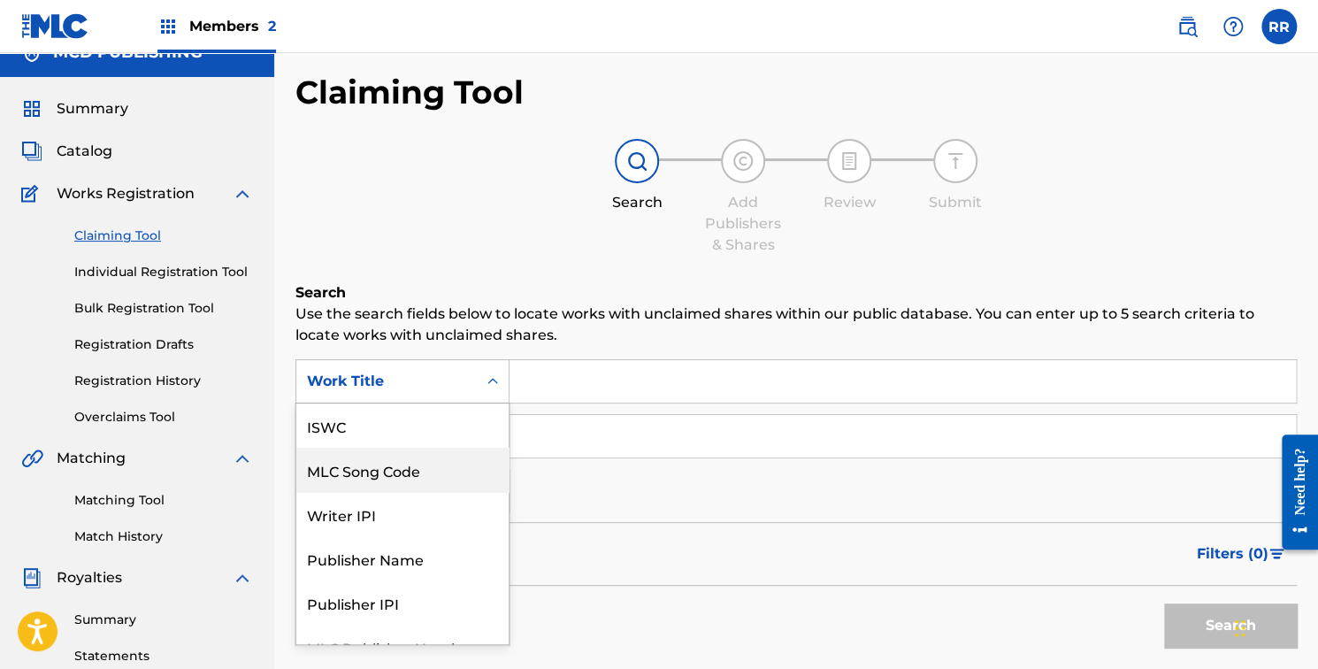
scroll to position [25, 0]
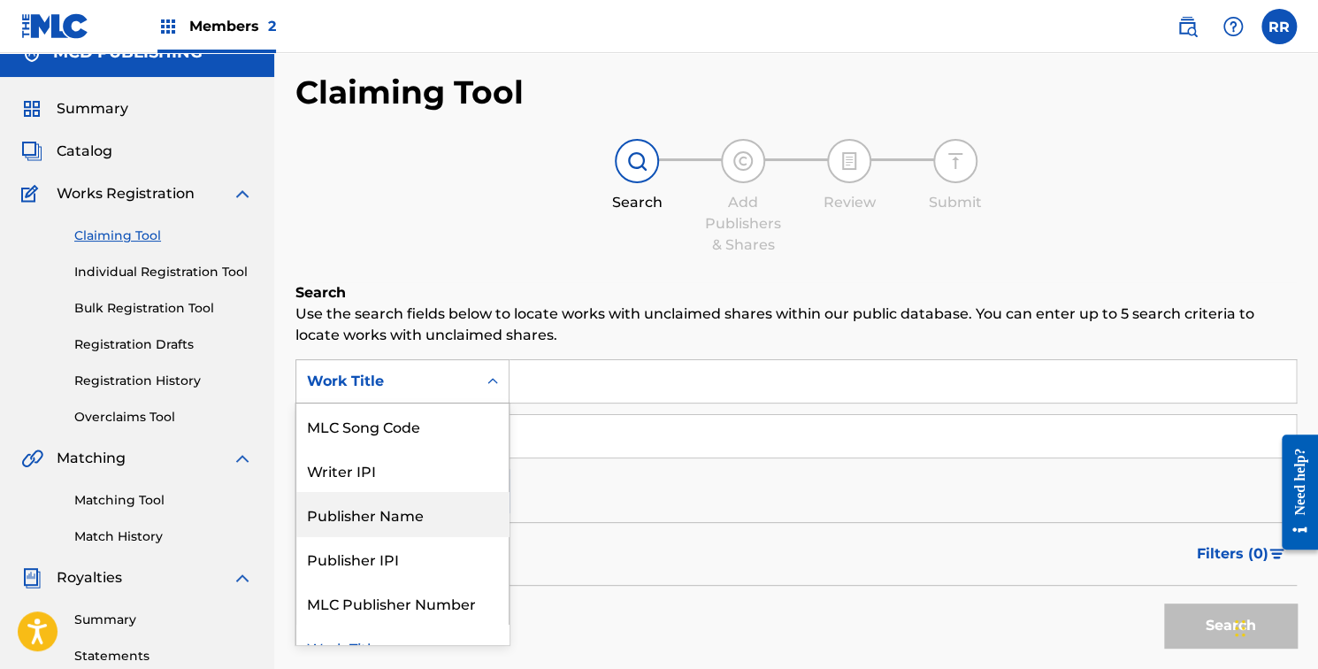
click at [417, 515] on div "Publisher Name" at bounding box center [402, 514] width 212 height 44
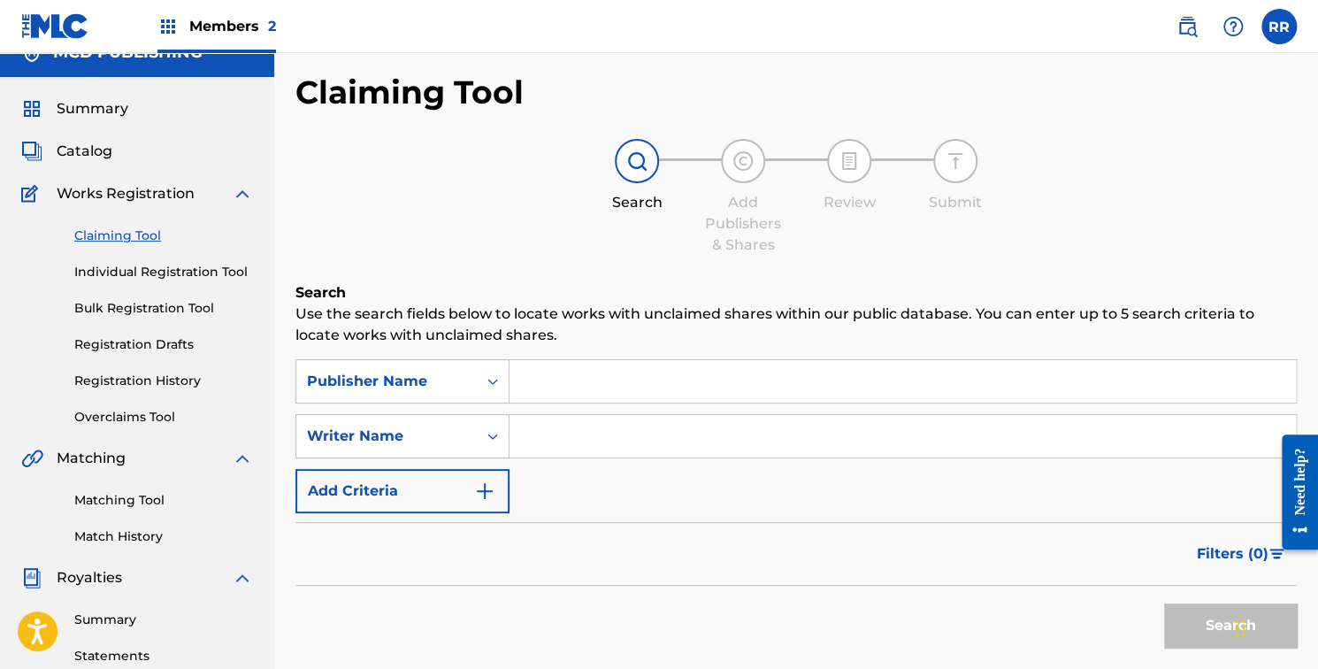
click at [543, 377] on input "Search Form" at bounding box center [902, 381] width 786 height 42
type input "PATH OF LOVE"
click at [655, 393] on input "PATH OF LOVE" at bounding box center [902, 381] width 786 height 42
click at [655, 392] on input "PATH OF LOVE" at bounding box center [902, 381] width 786 height 42
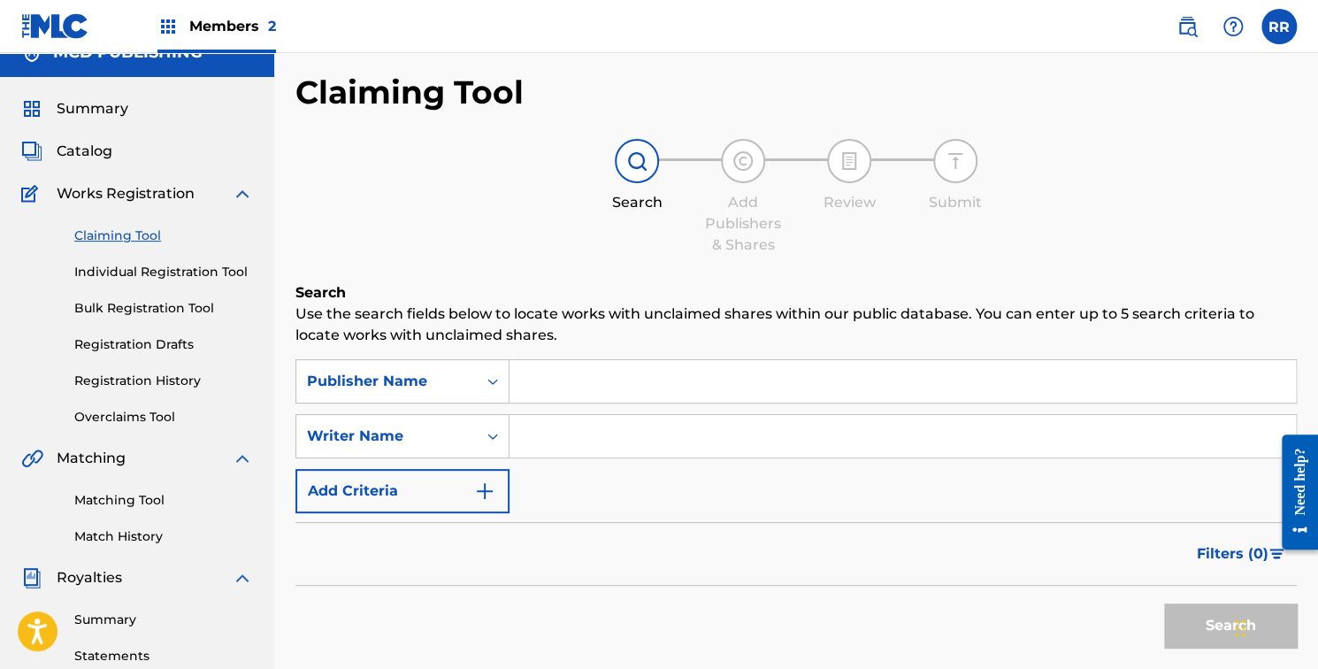
click at [664, 384] on input "Search Form" at bounding box center [902, 381] width 786 height 42
type input "MCD Comercio"
click at [1222, 617] on button "Search" at bounding box center [1230, 625] width 133 height 44
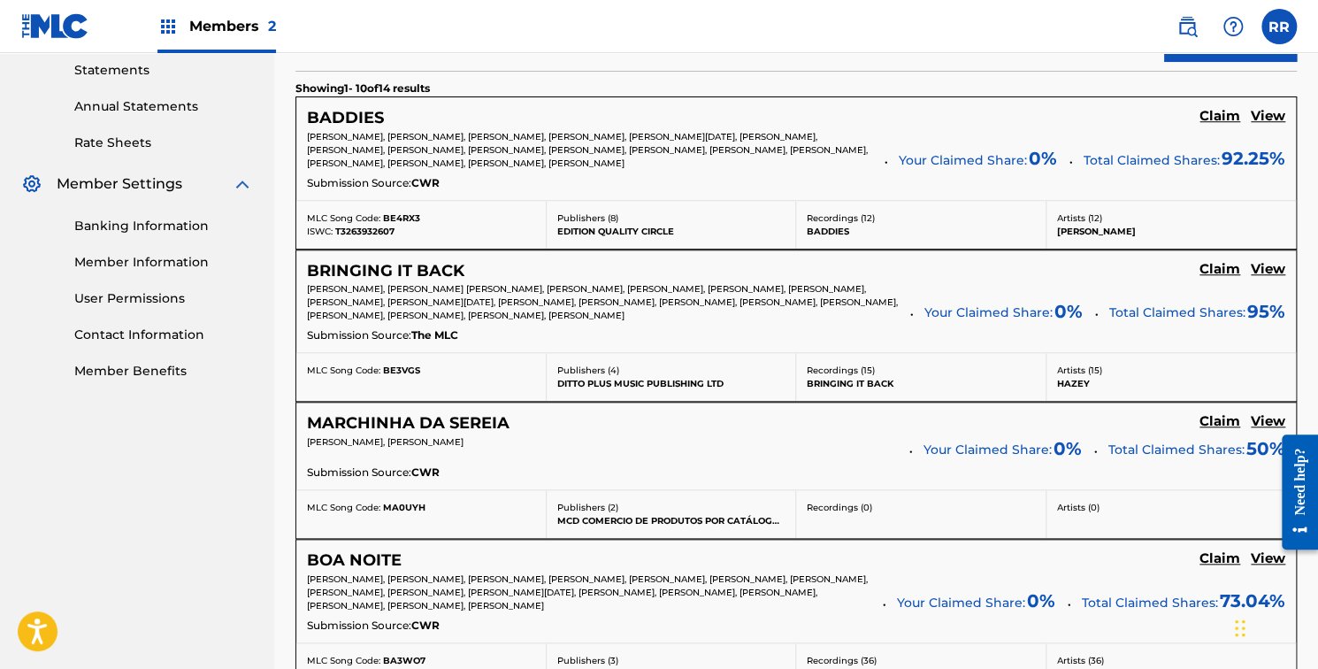
scroll to position [1196, 0]
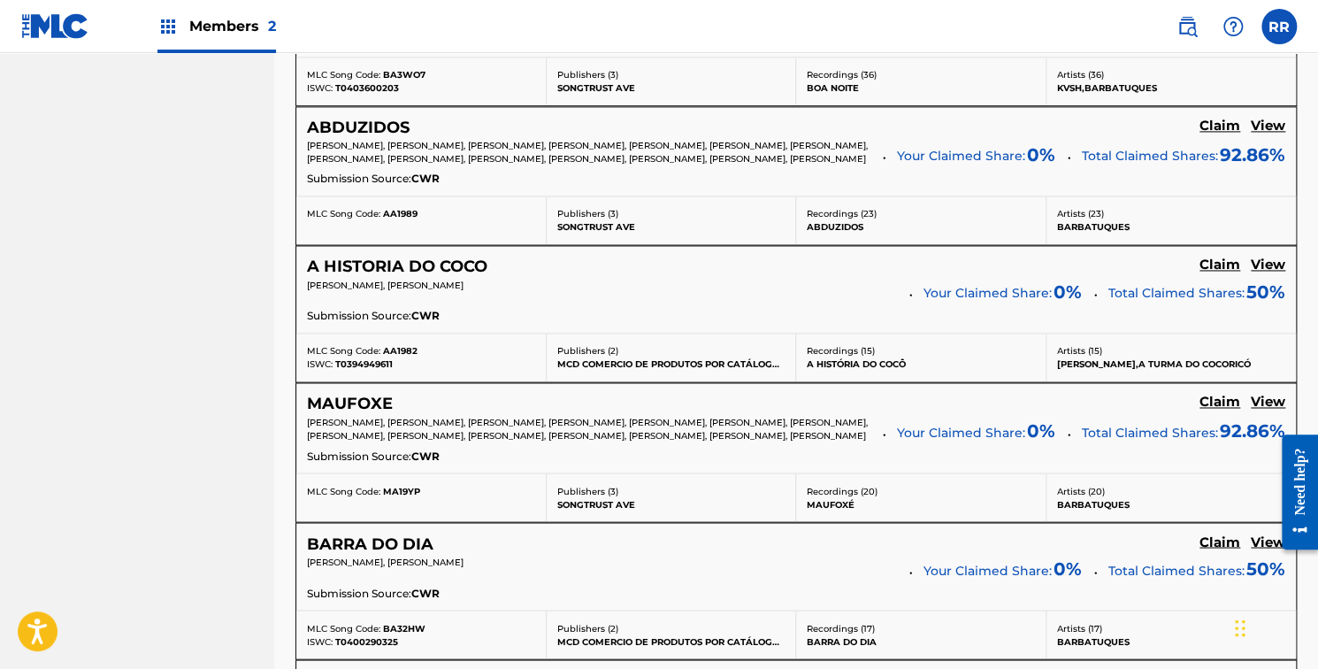
click at [608, 371] on p "MCD COMERCIO DE PRODUTOS POR CATÁLOGO LTDA" at bounding box center [671, 363] width 228 height 13
copy p "MCD COMERCIO DE PRODUTOS POR CATÁLOGO LTDA"
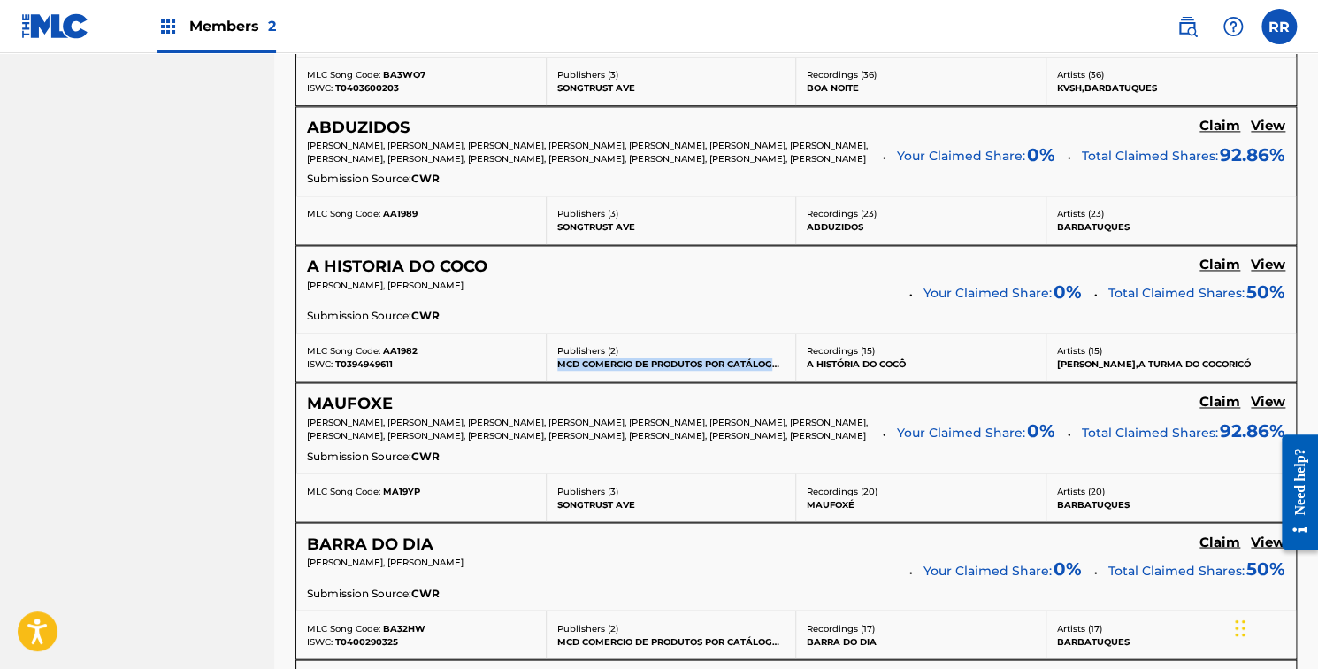
click at [742, 371] on p "MCD COMERCIO DE PRODUTOS POR CATÁLOGO LTDA" at bounding box center [671, 363] width 228 height 13
click at [688, 371] on p "MCD COMERCIO DE PRODUTOS POR CATÁLOGO LTDA" at bounding box center [671, 363] width 228 height 13
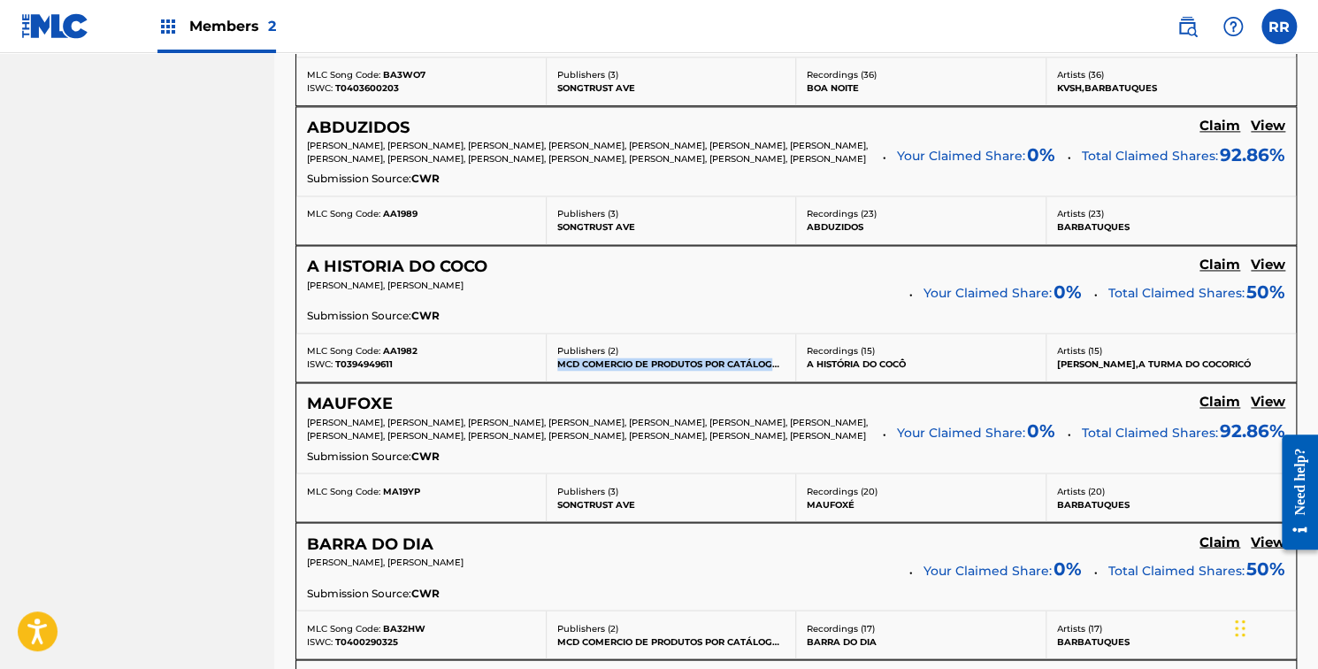
click at [1281, 273] on h5 "View" at bounding box center [1267, 264] width 34 height 17
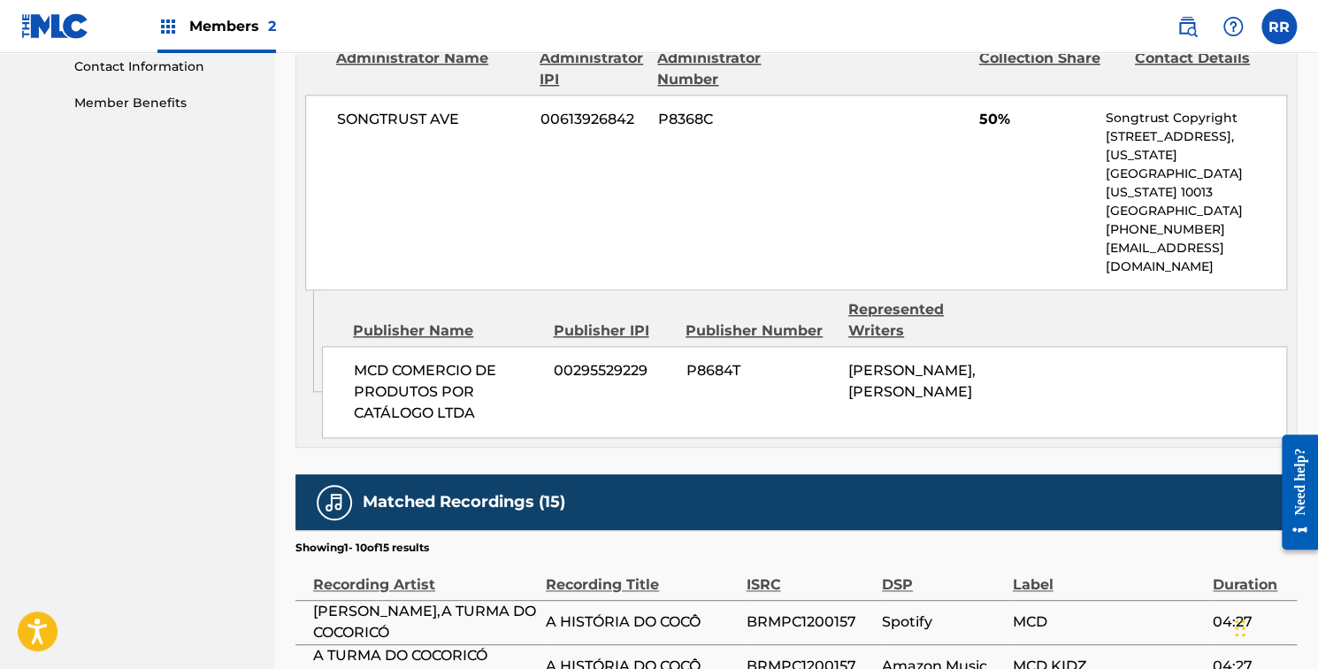
scroll to position [891, 0]
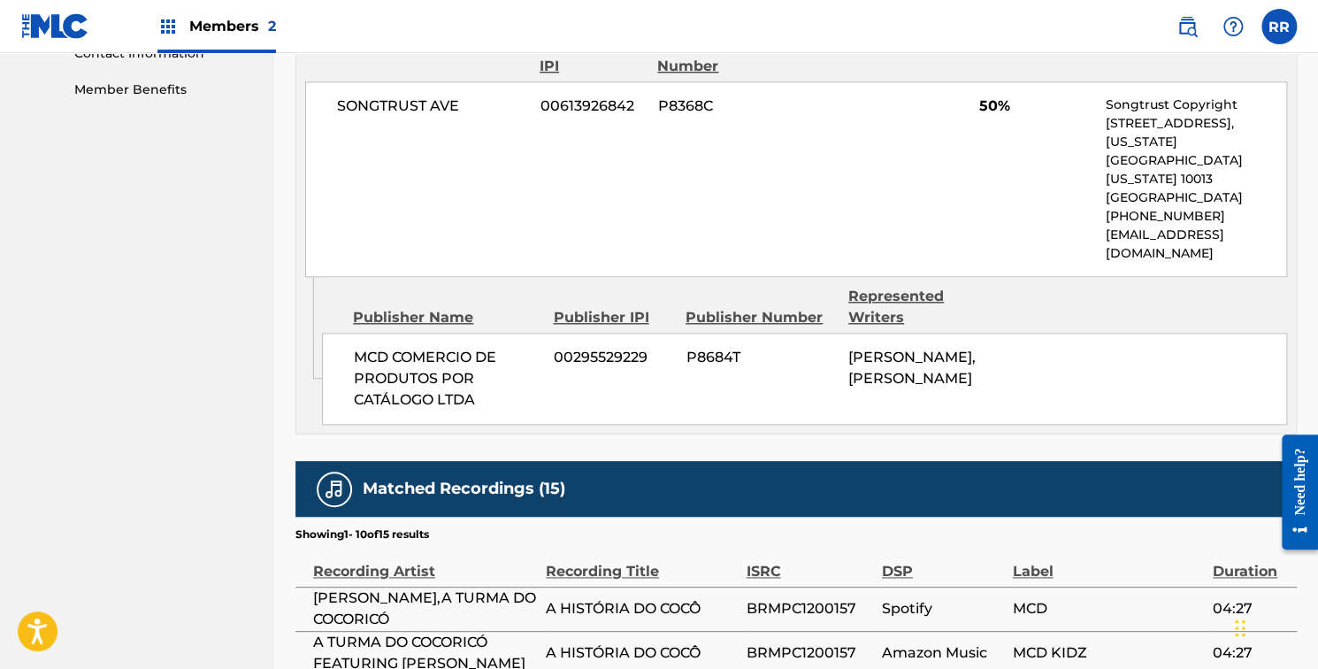
drag, startPoint x: 1107, startPoint y: 322, endPoint x: 1322, endPoint y: 324, distance: 214.9
click at [722, 347] on span "P8684T" at bounding box center [759, 357] width 149 height 21
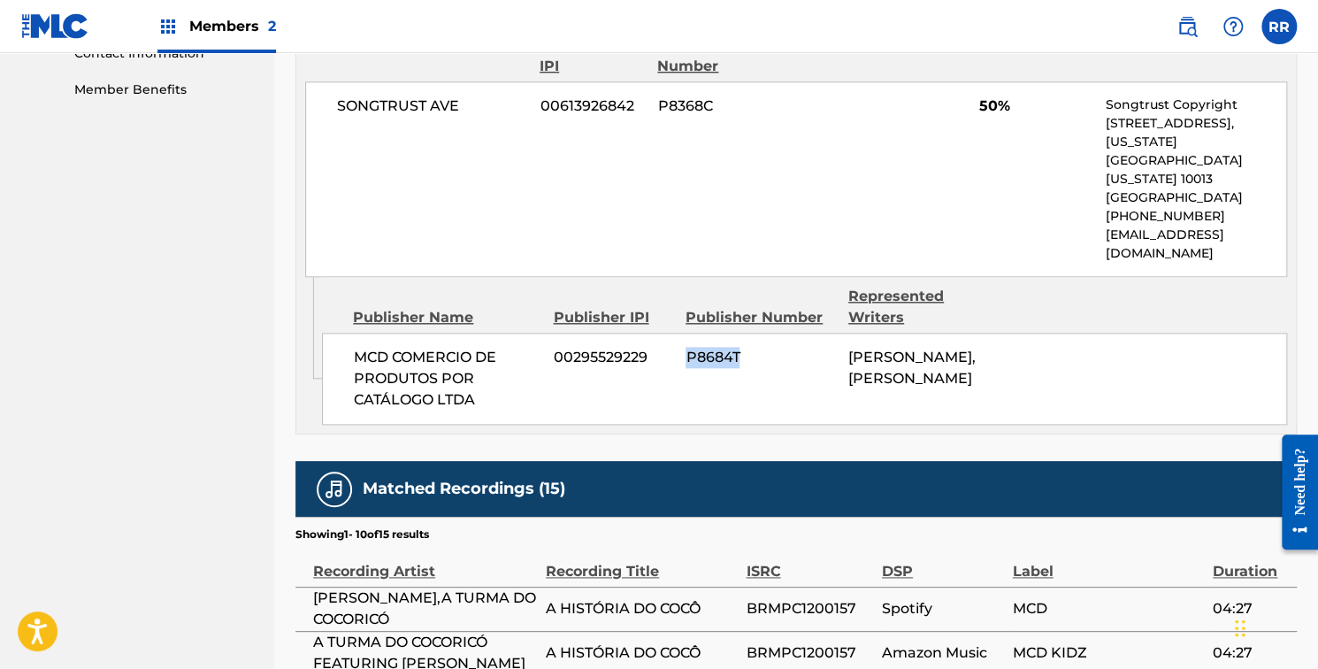
copy span "P8684T"
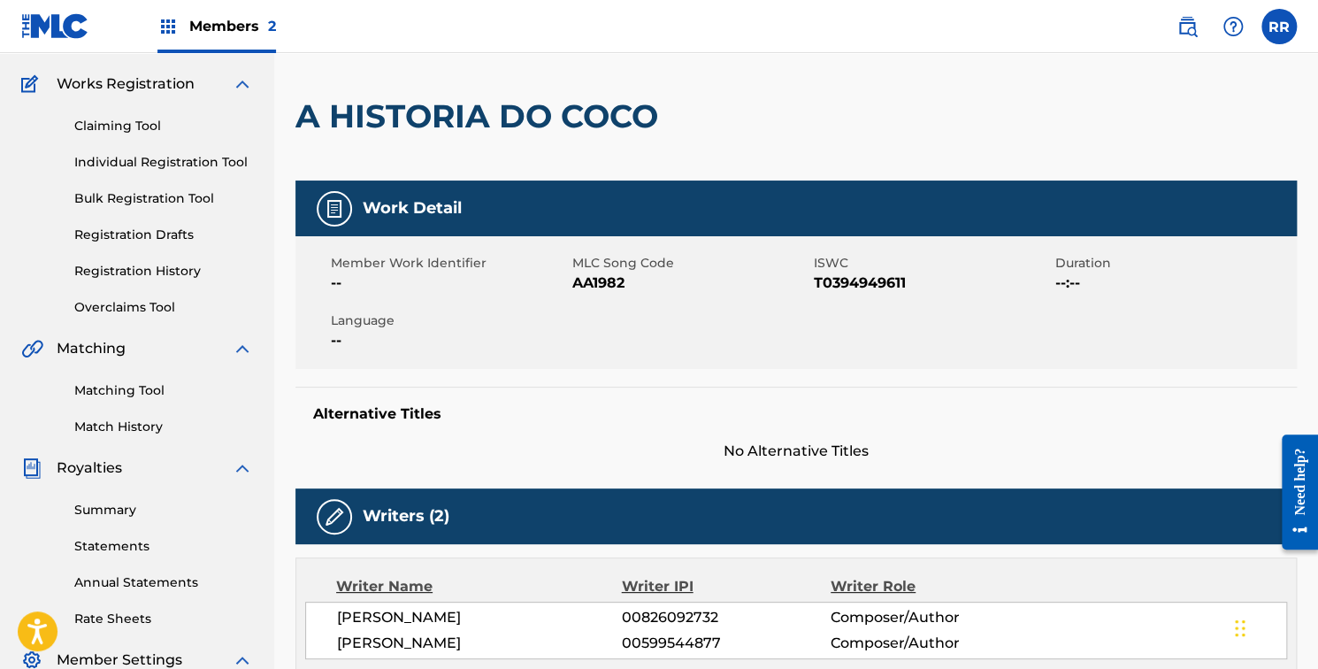
scroll to position [0, 0]
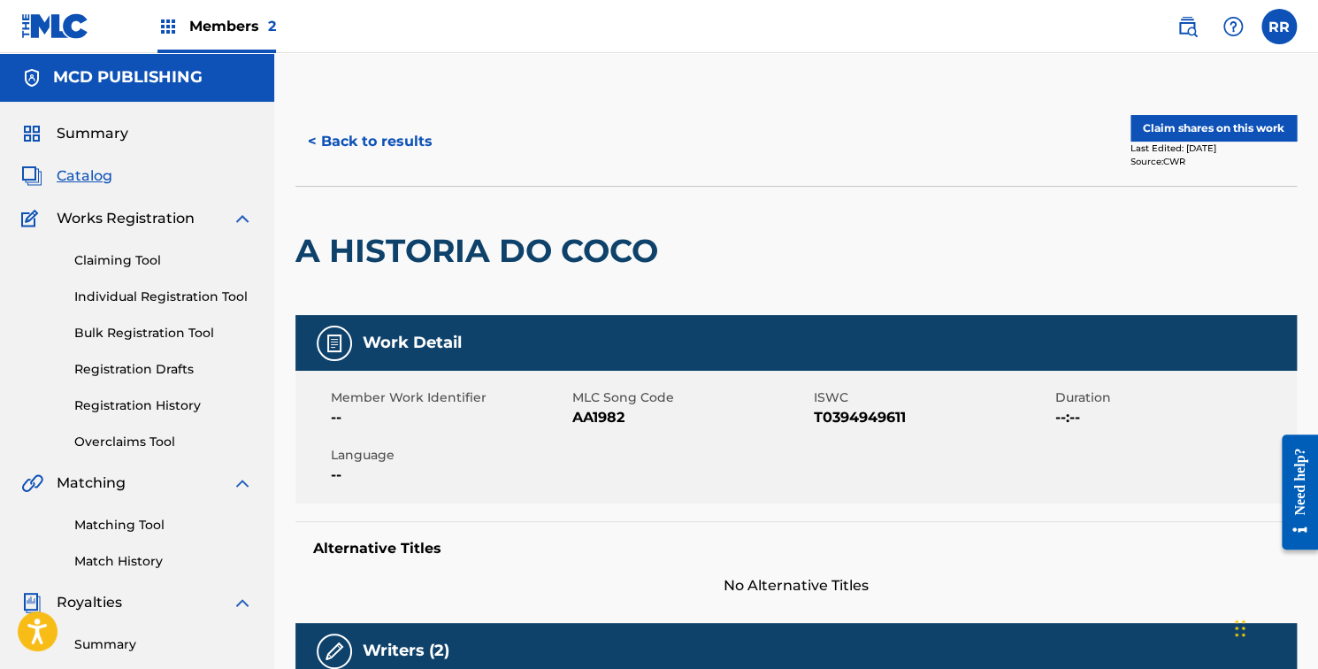
click at [202, 34] on span "Members 2" at bounding box center [232, 26] width 87 height 20
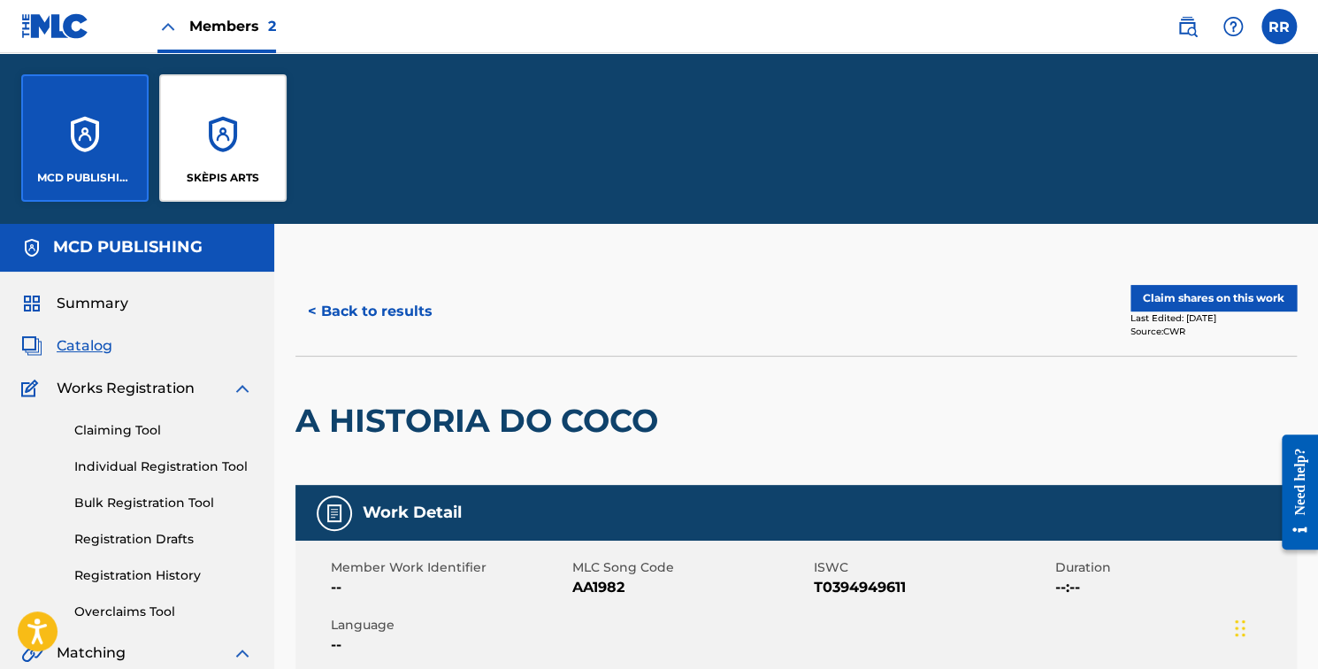
click at [106, 142] on div "MCD PUBLISHING" at bounding box center [84, 137] width 127 height 127
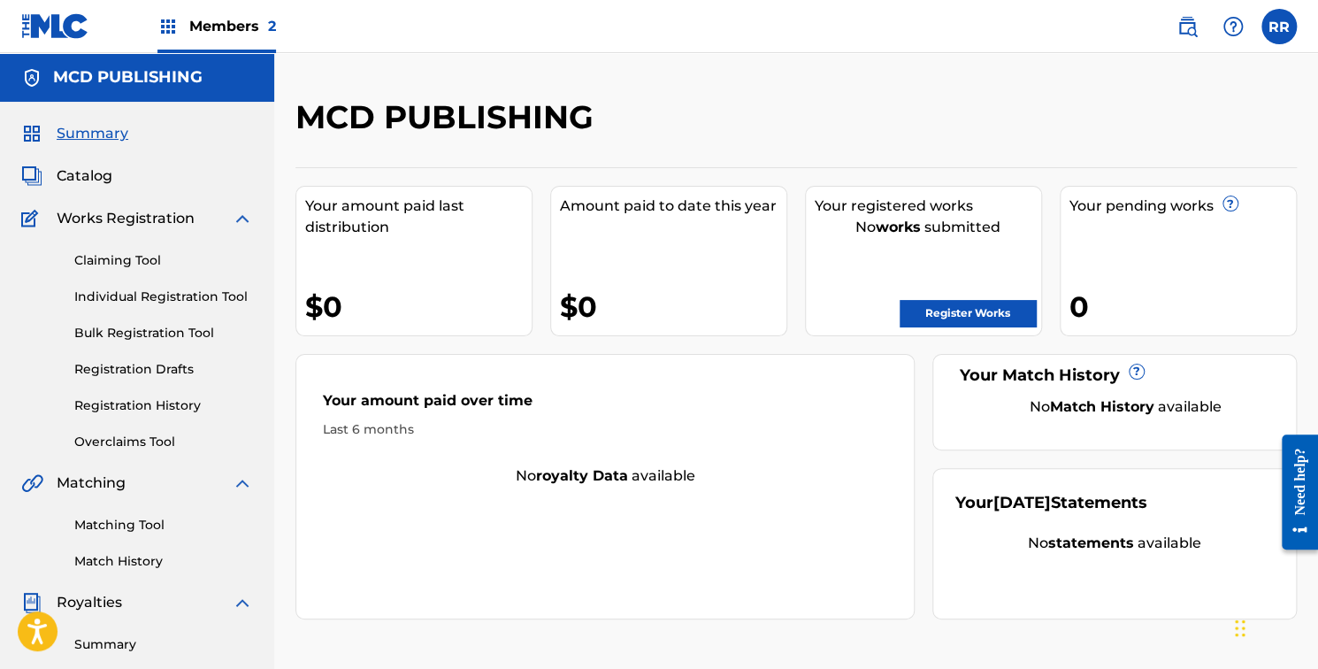
scroll to position [428, 0]
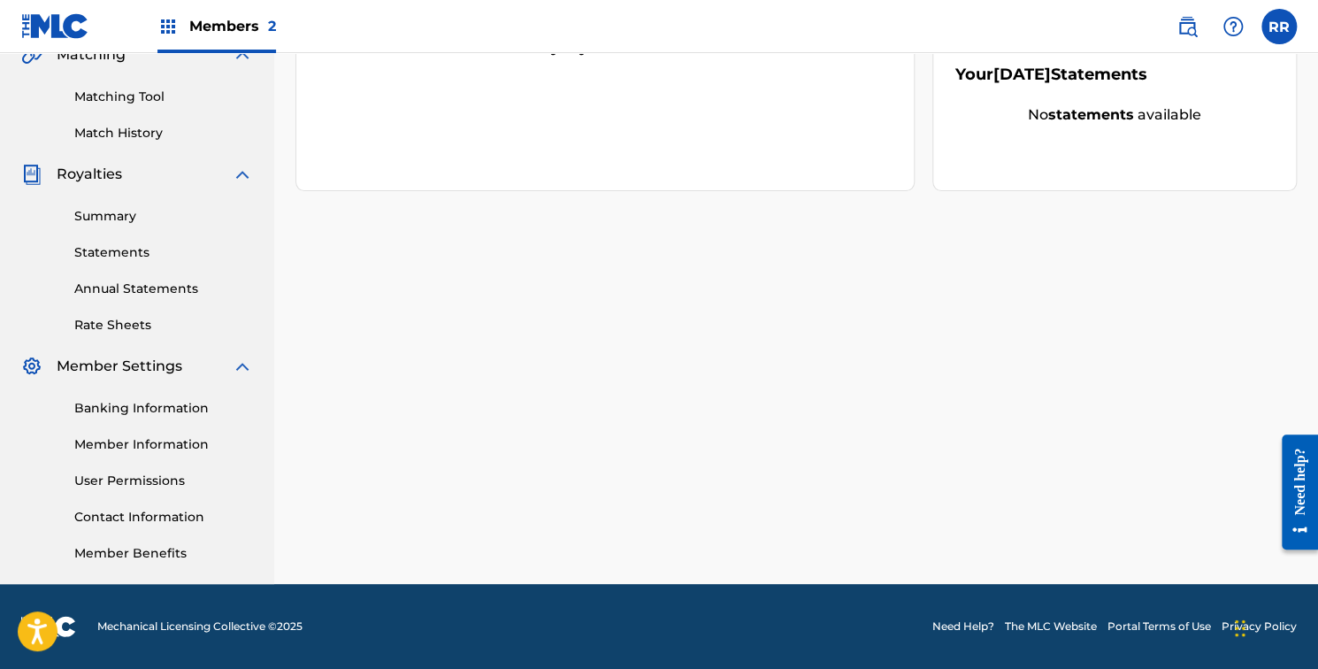
click at [150, 443] on link "Member Information" at bounding box center [163, 444] width 179 height 19
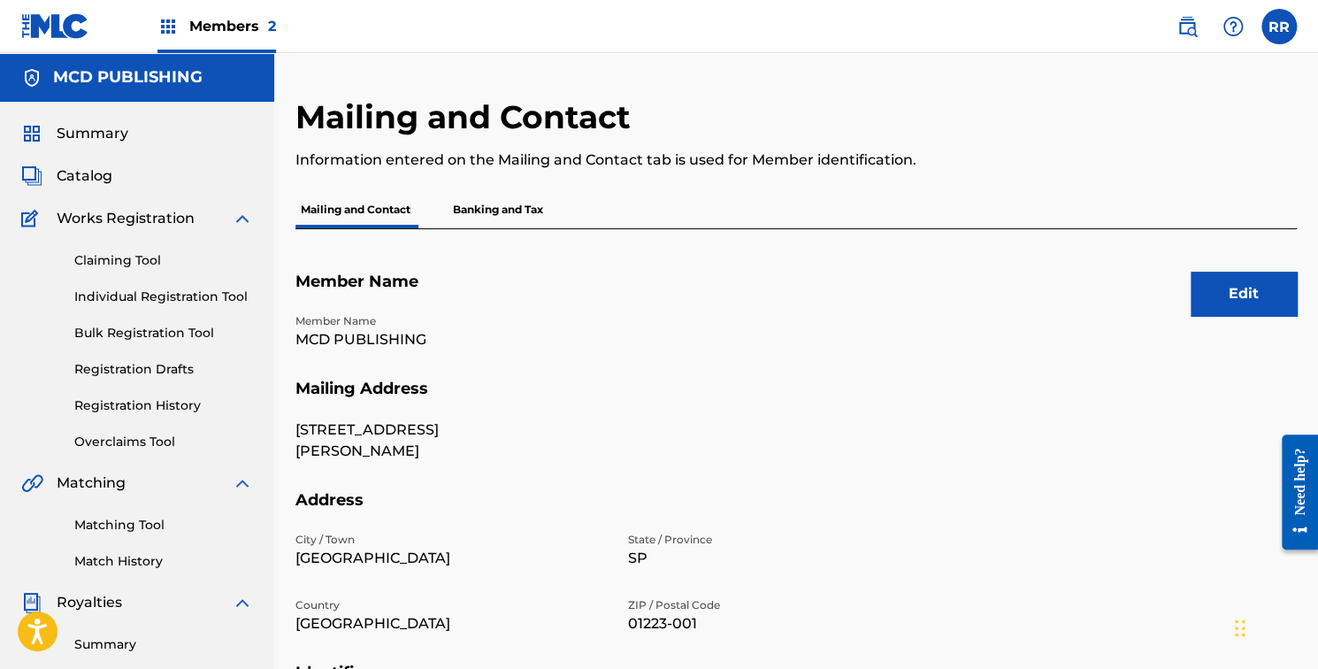
scroll to position [428, 0]
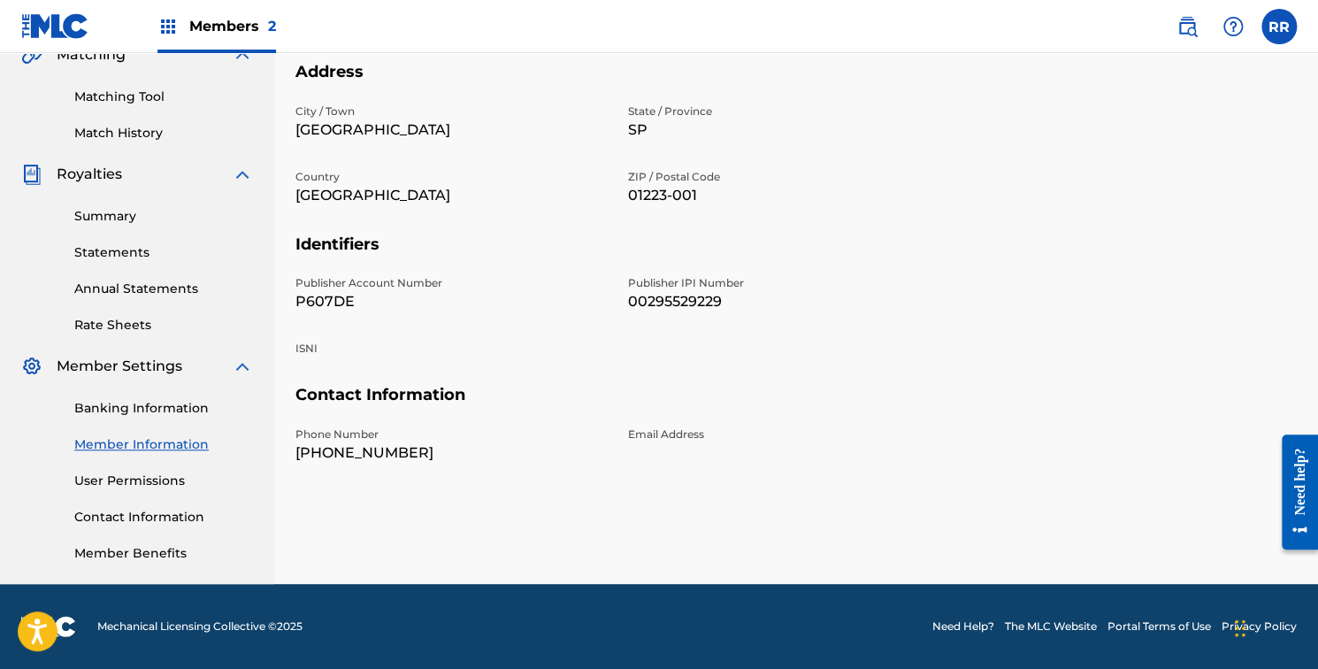
click at [659, 306] on p "00295529229" at bounding box center [783, 301] width 311 height 21
copy p "00295529229"
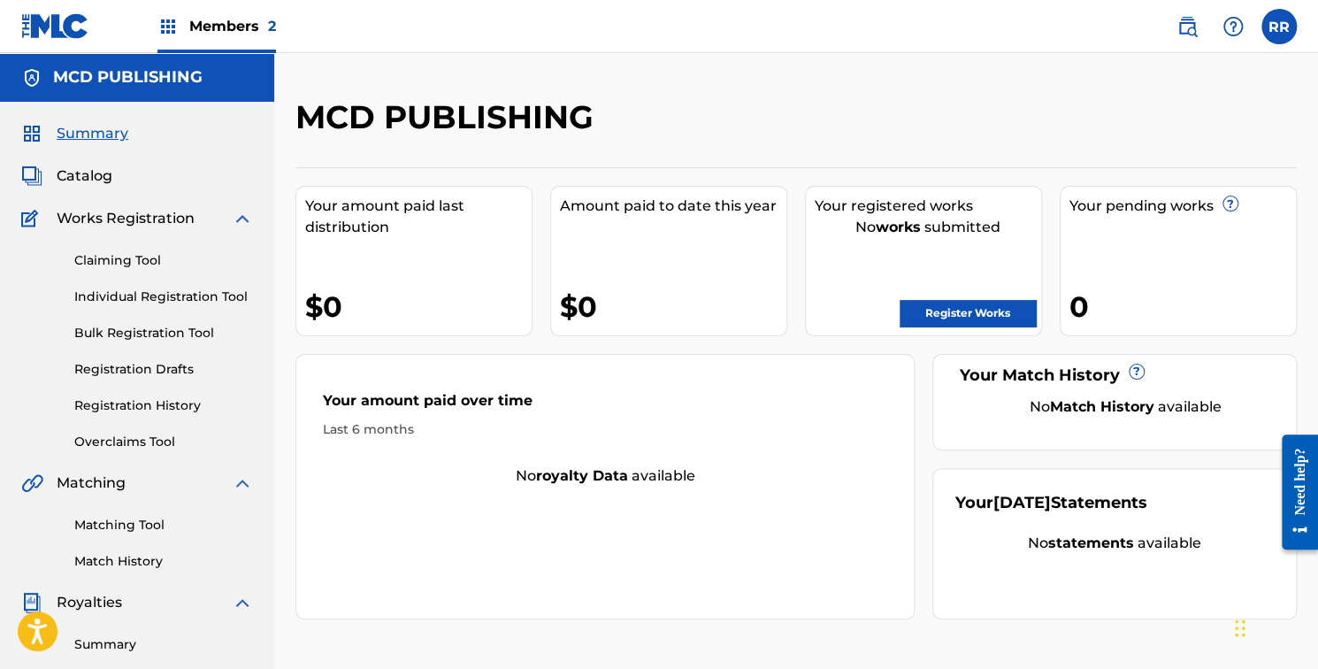
click at [149, 262] on link "Claiming Tool" at bounding box center [163, 260] width 179 height 19
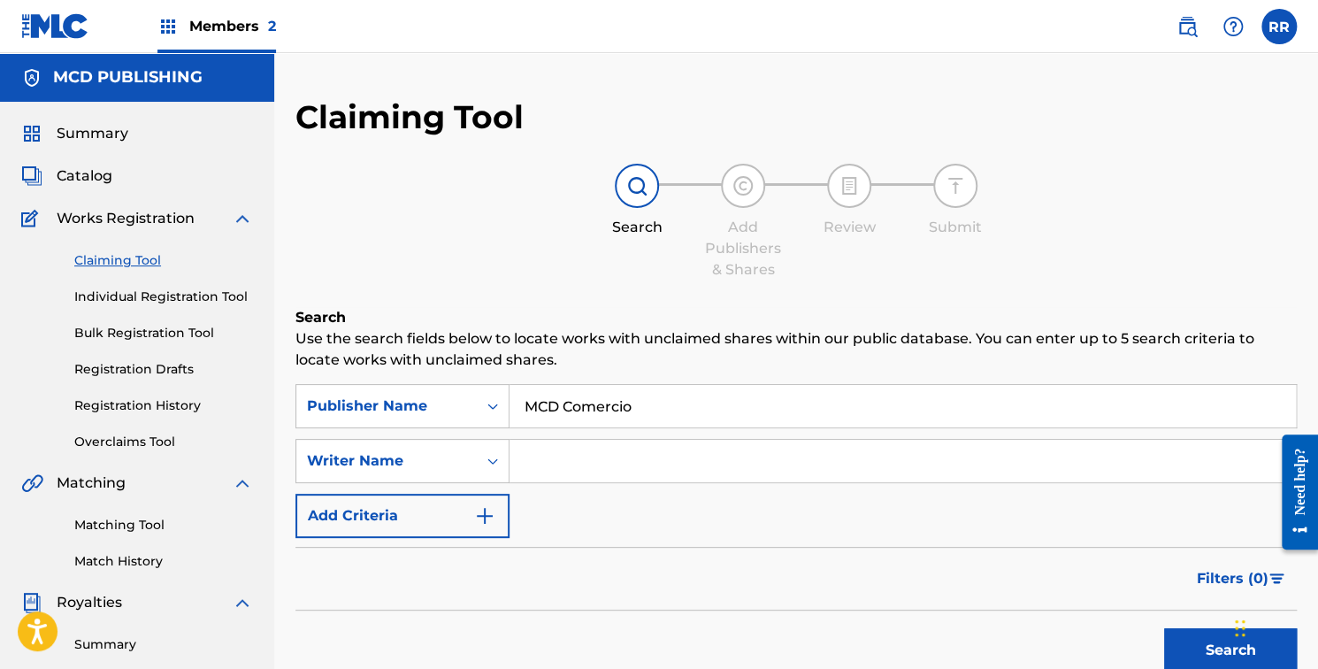
scroll to position [585, 0]
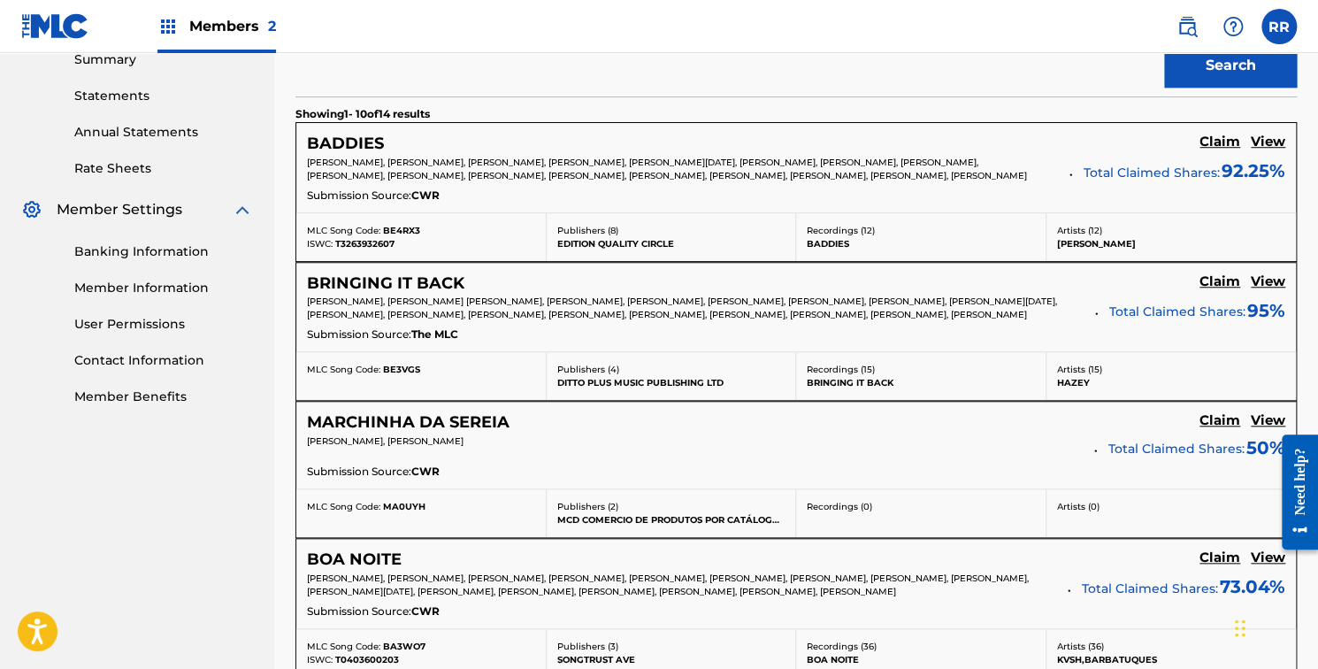
click at [1266, 429] on h5 "View" at bounding box center [1267, 420] width 34 height 17
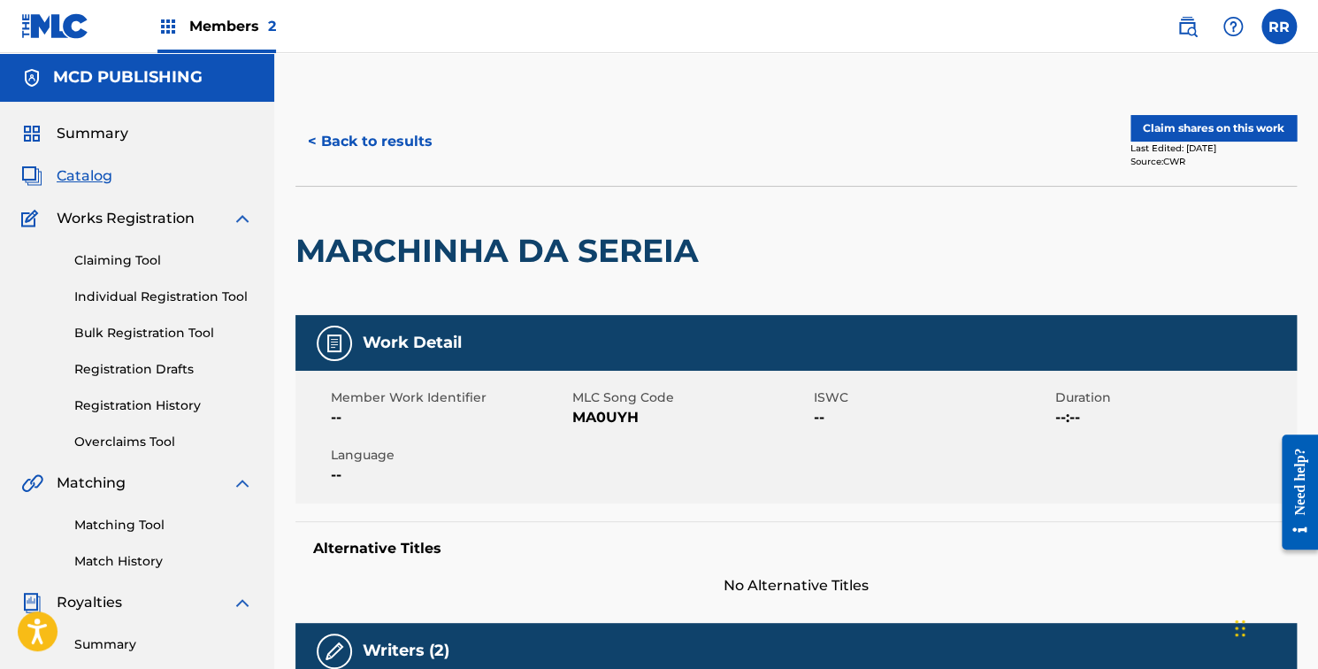
scroll to position [585, 0]
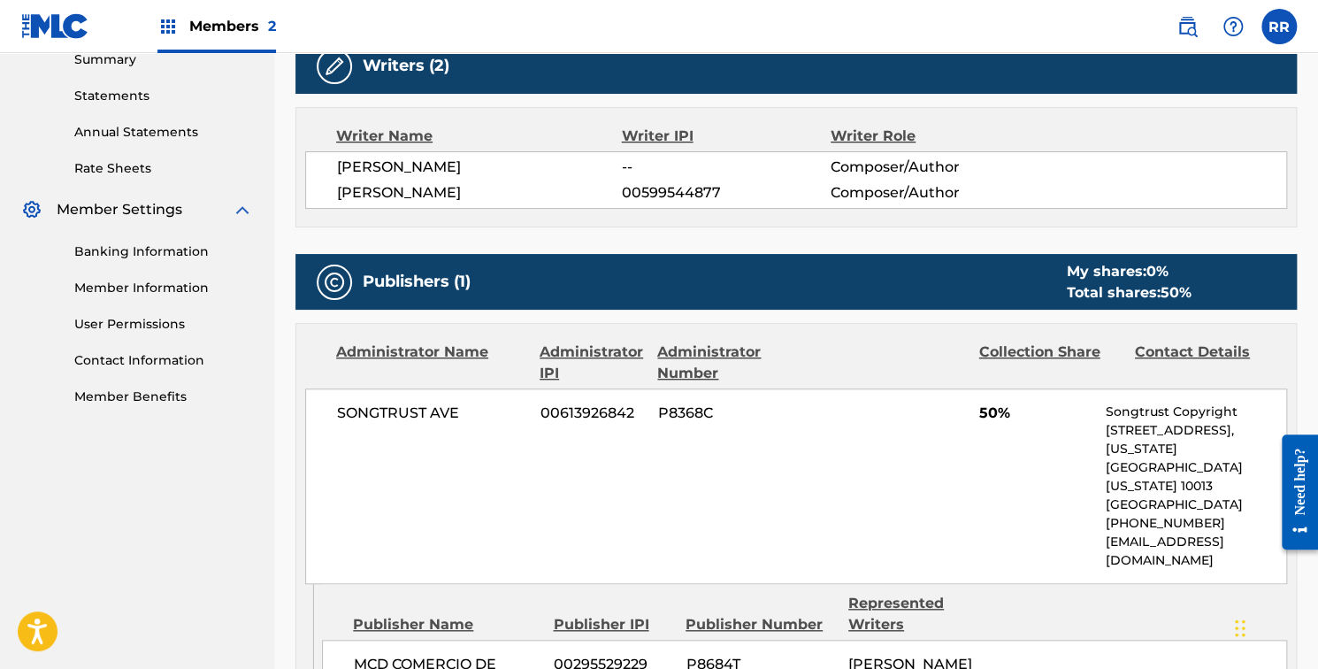
click at [431, 412] on span "SONGTRUST AVE" at bounding box center [432, 412] width 190 height 21
copy div "SONGTRUST AVE"
click at [232, 27] on span "Members 2" at bounding box center [232, 26] width 87 height 20
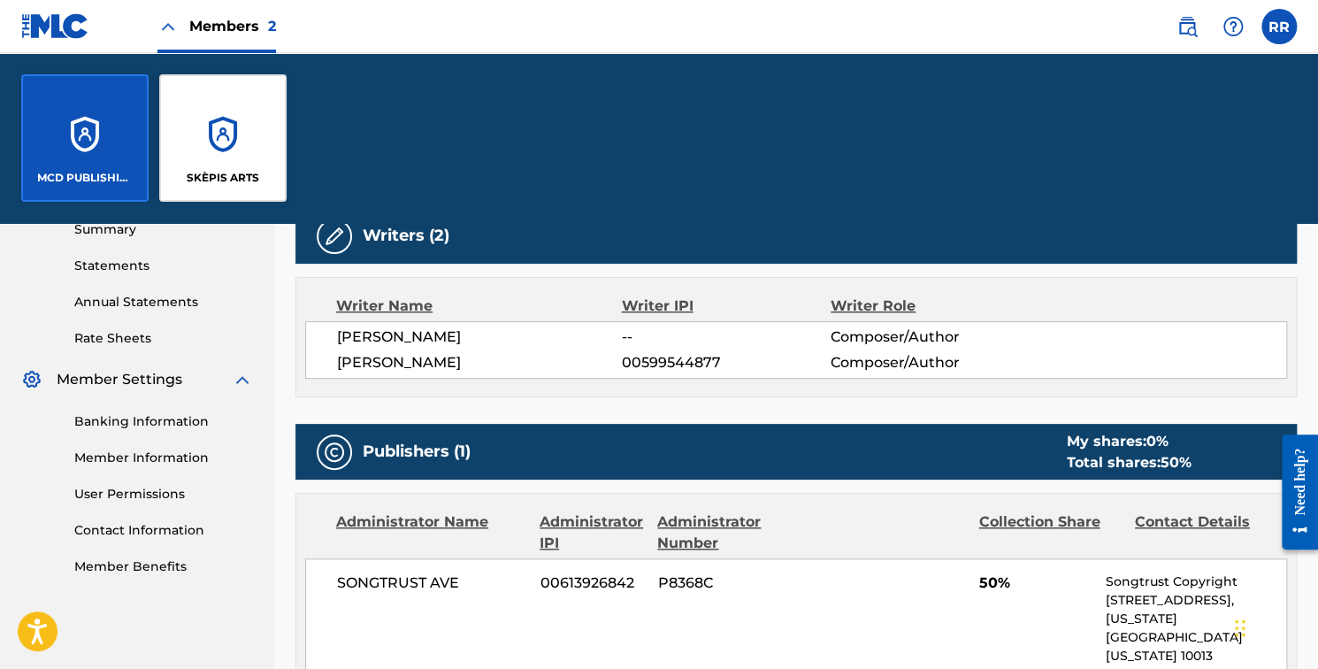
scroll to position [754, 0]
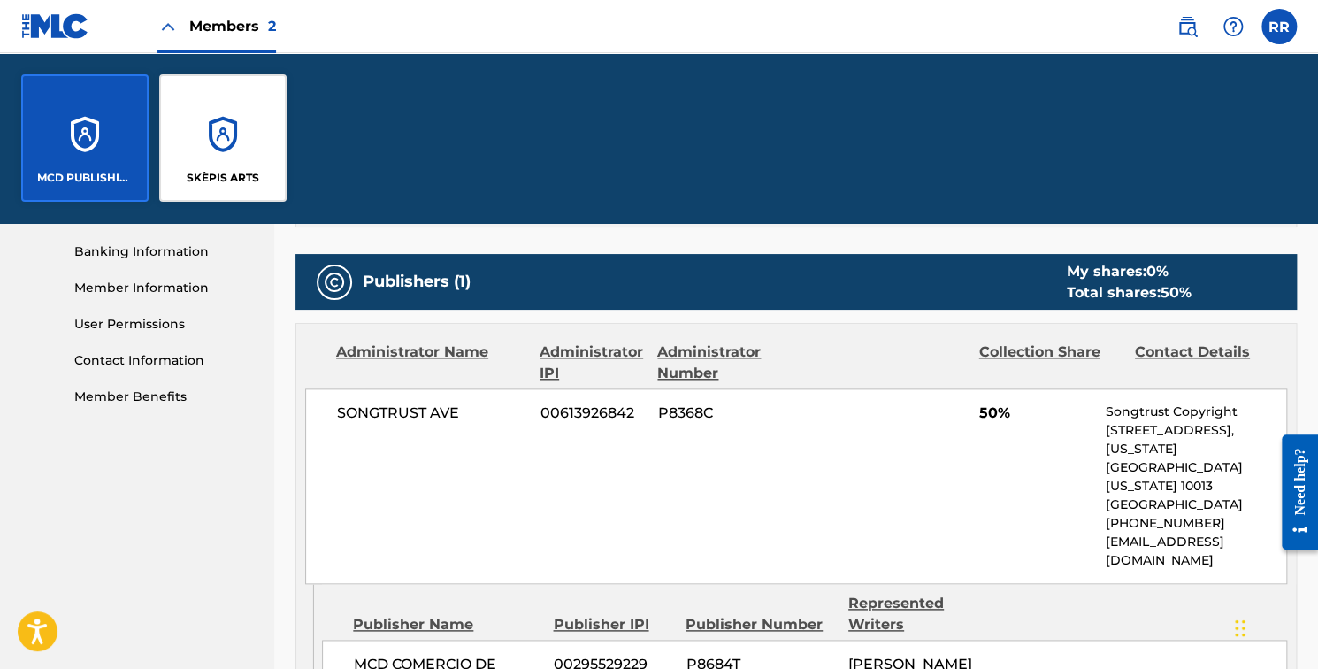
click at [88, 159] on div "MCD PUBLISHING" at bounding box center [84, 137] width 127 height 127
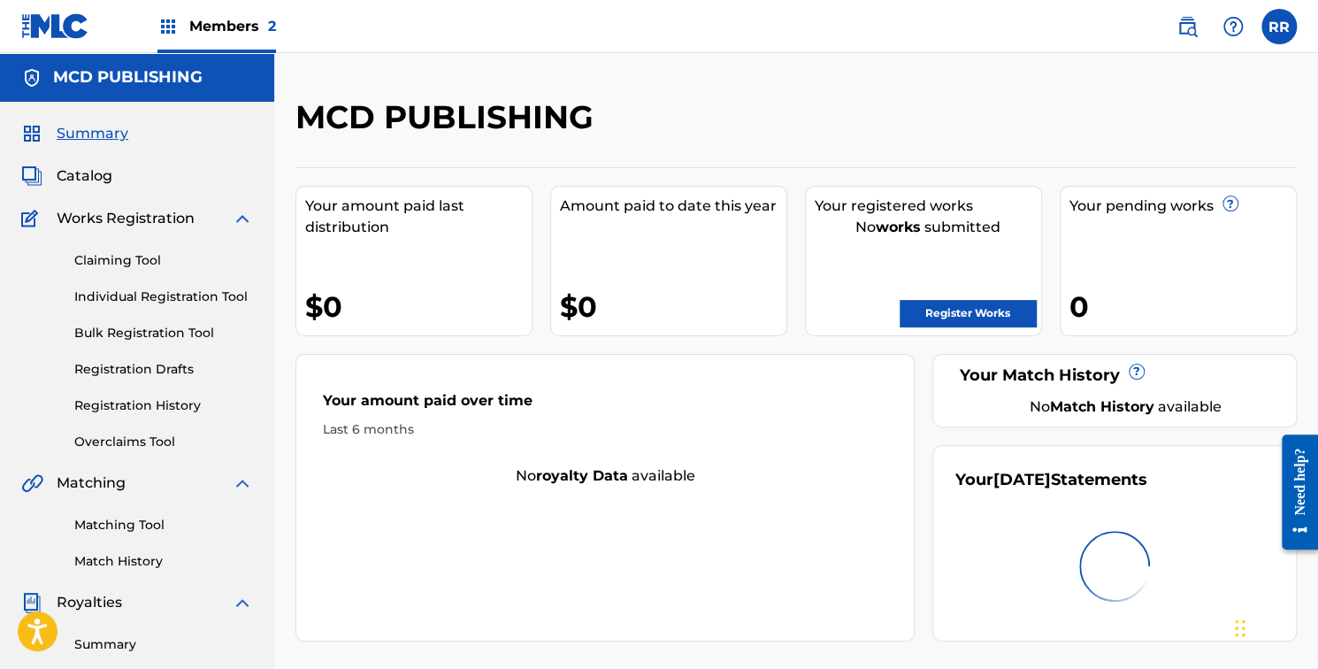
click at [418, 120] on h2 "MCD PUBLISHING" at bounding box center [448, 117] width 307 height 40
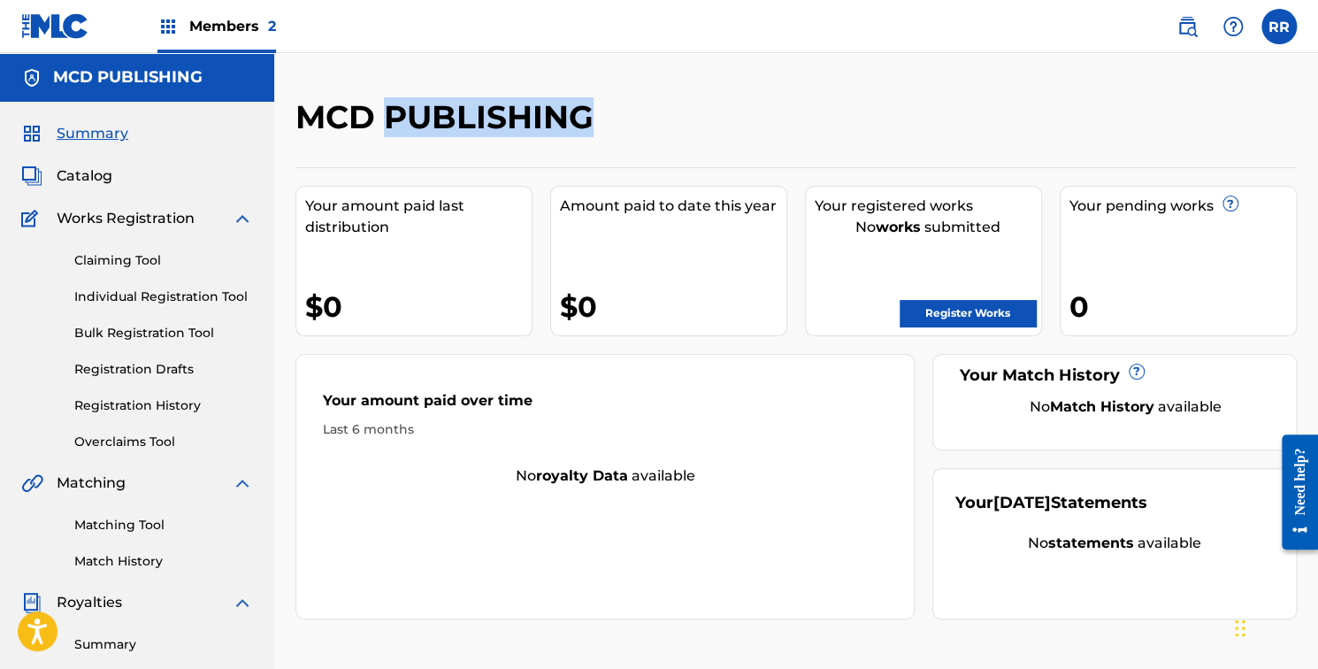
click at [418, 120] on h2 "MCD PUBLISHING" at bounding box center [448, 117] width 307 height 40
copy h2 "MCD PUBLISHING"
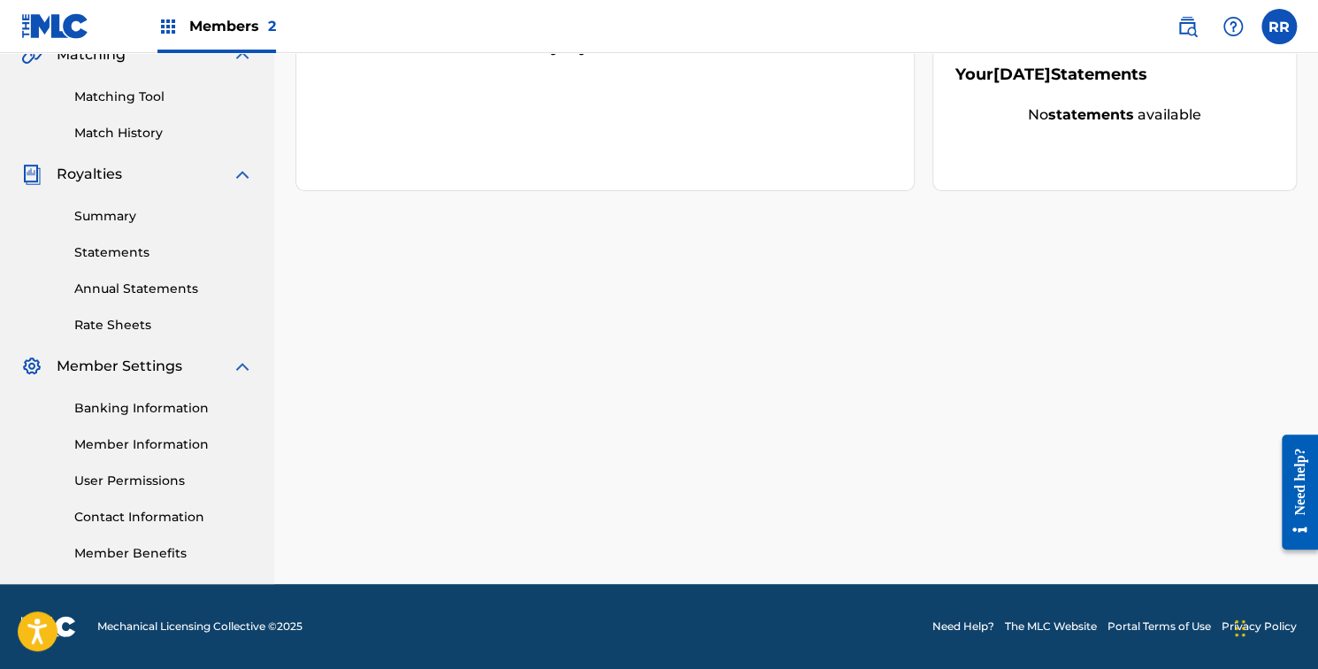
click at [170, 442] on link "Member Information" at bounding box center [163, 444] width 179 height 19
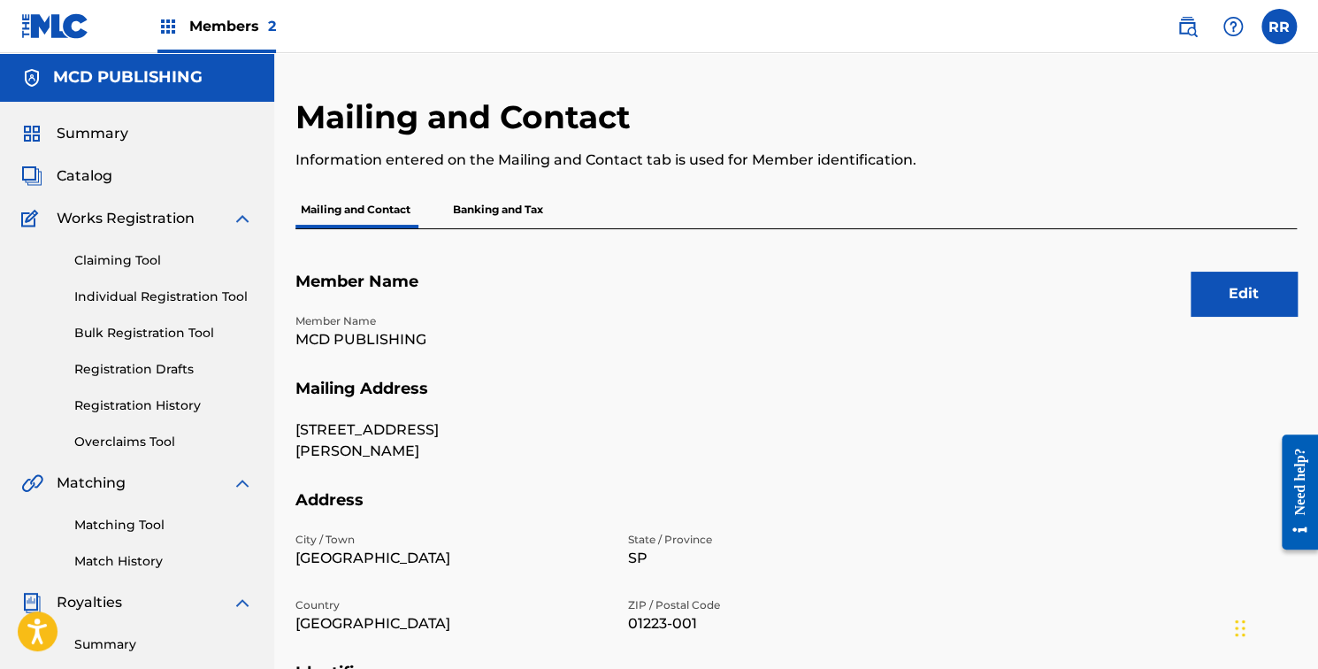
scroll to position [428, 0]
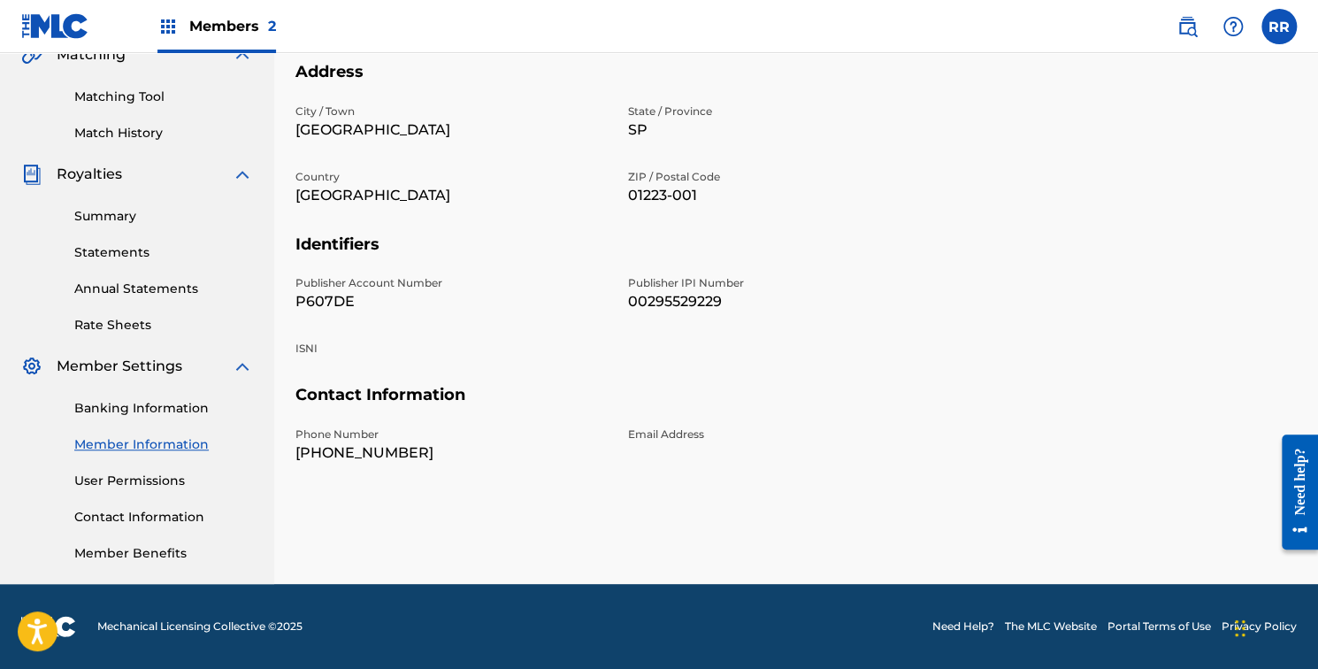
click at [330, 298] on p "P607DE" at bounding box center [450, 301] width 311 height 21
copy p "P607DE"
click at [663, 303] on p "00295529229" at bounding box center [783, 301] width 311 height 21
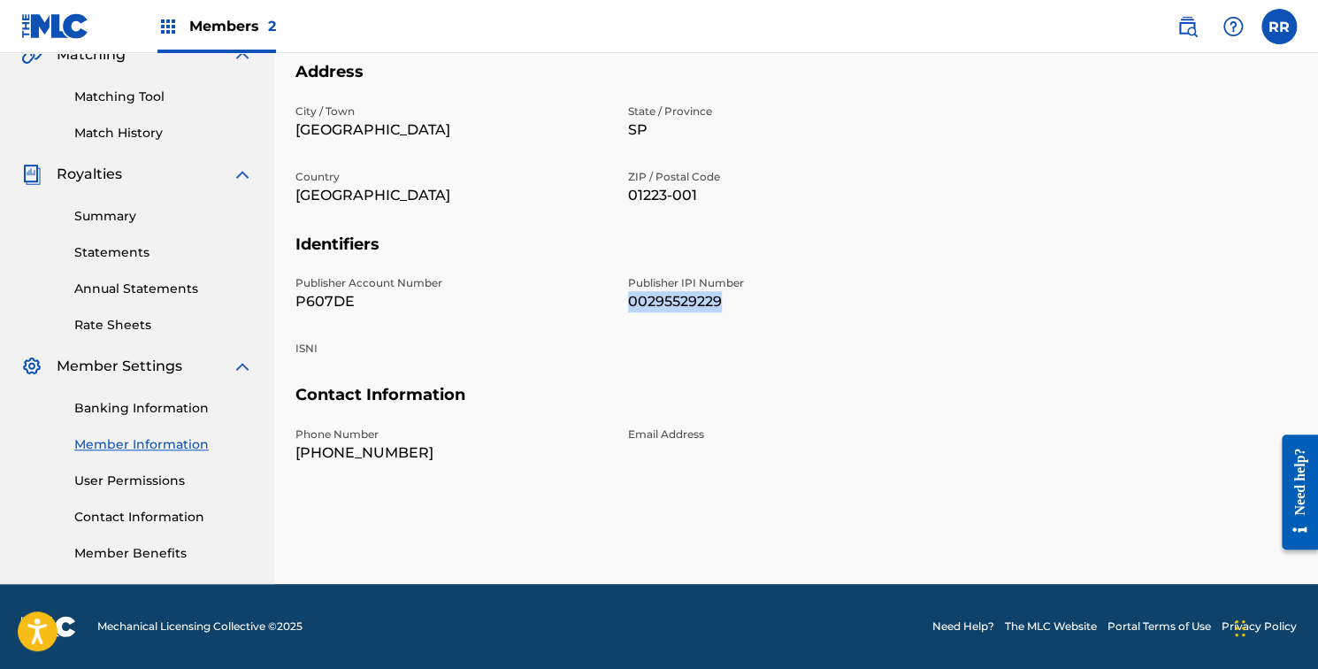
copy p "00295529229"
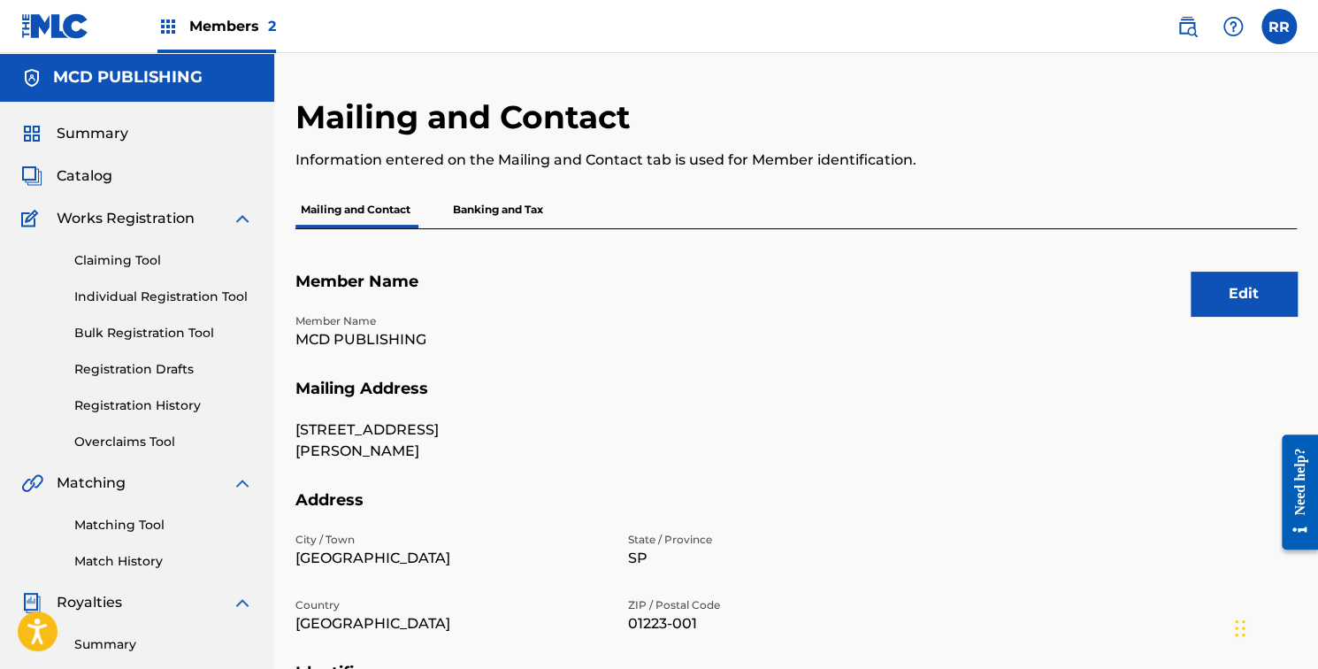
click at [361, 335] on p "MCD PUBLISHING" at bounding box center [450, 339] width 311 height 21
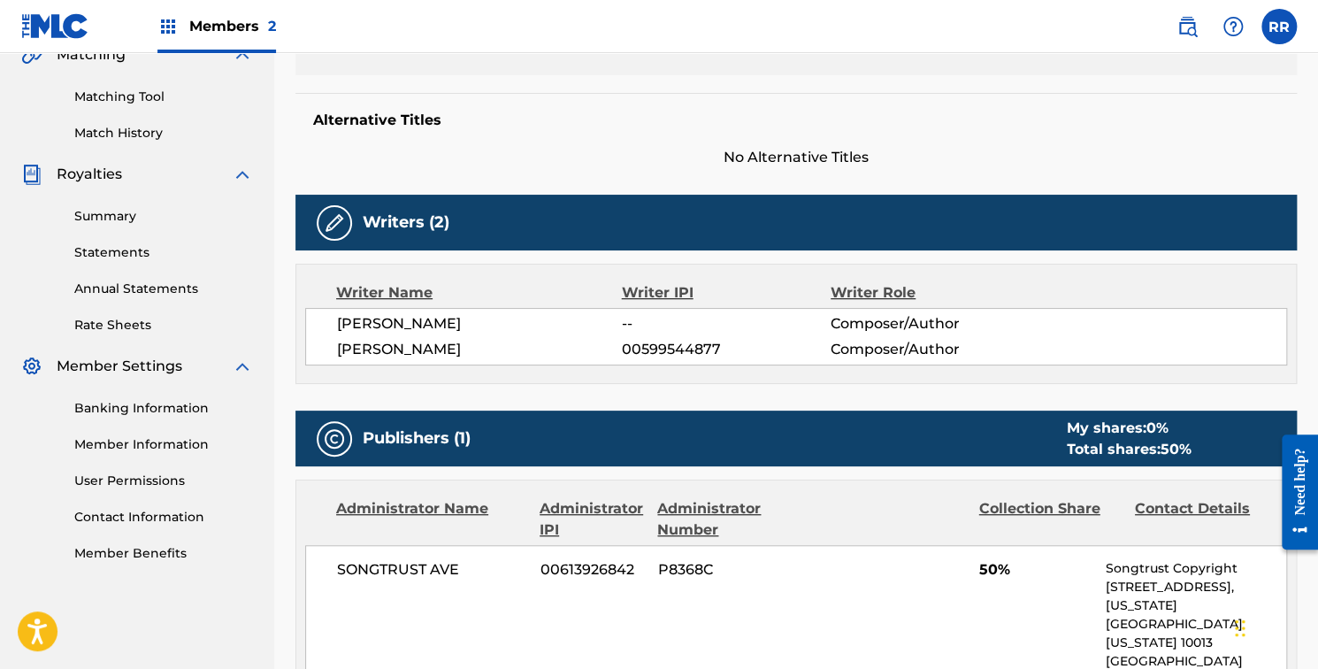
scroll to position [893, 0]
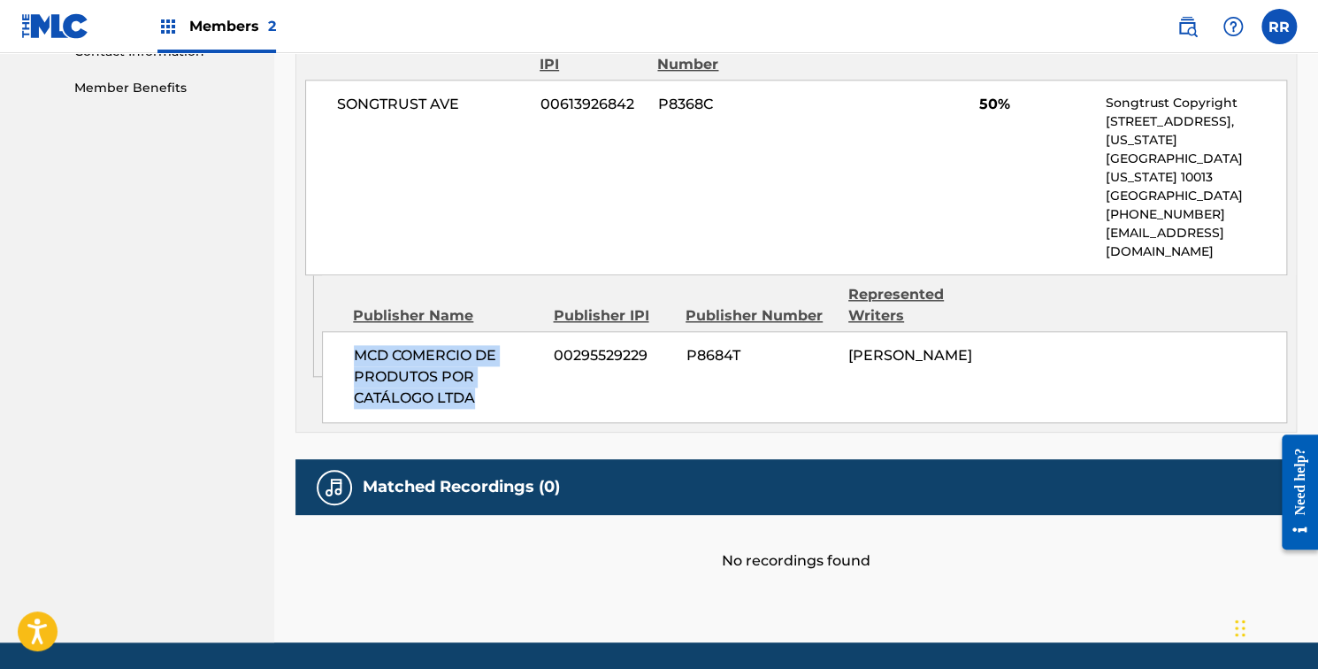
drag, startPoint x: 354, startPoint y: 294, endPoint x: 478, endPoint y: 344, distance: 134.5
click at [478, 345] on span "MCD COMERCIO DE PRODUTOS POR CATÁLOGO LTDA" at bounding box center [447, 377] width 187 height 64
